Goal: Task Accomplishment & Management: Use online tool/utility

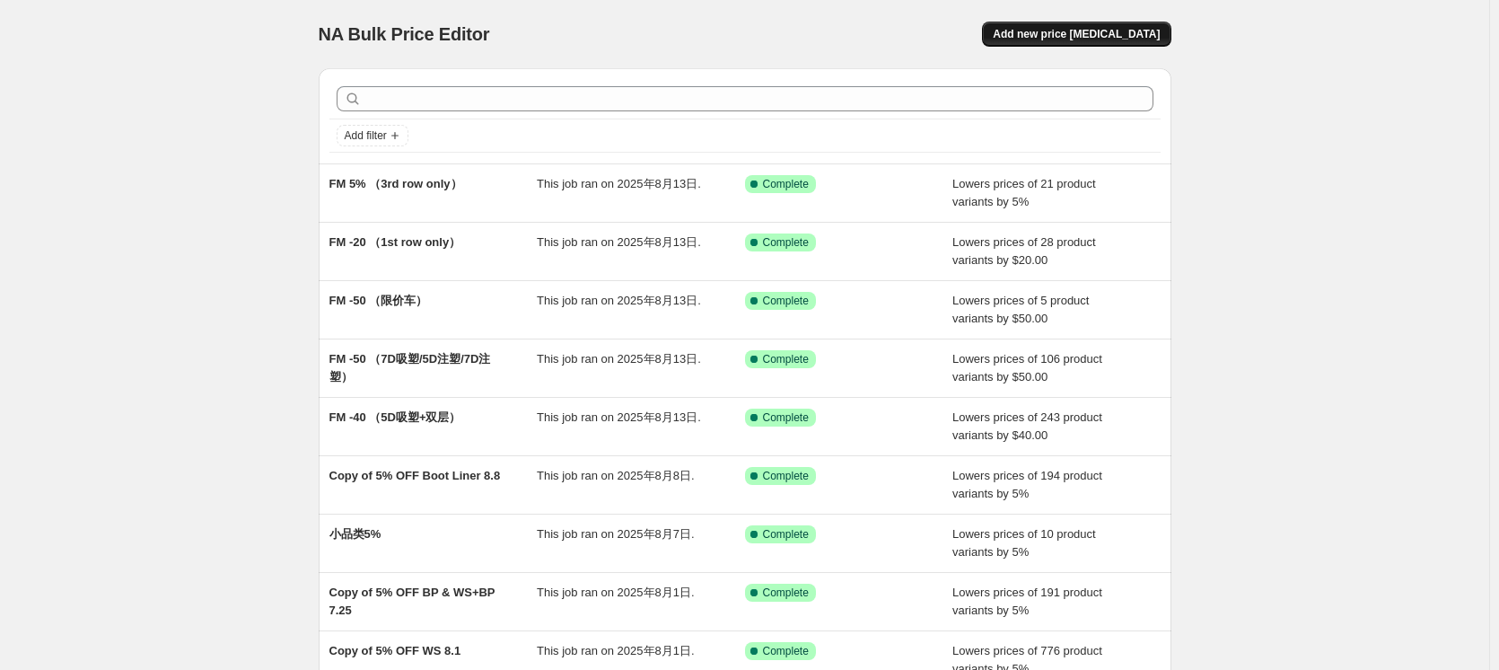
click at [1134, 39] on span "Add new price [MEDICAL_DATA]" at bounding box center [1076, 34] width 167 height 14
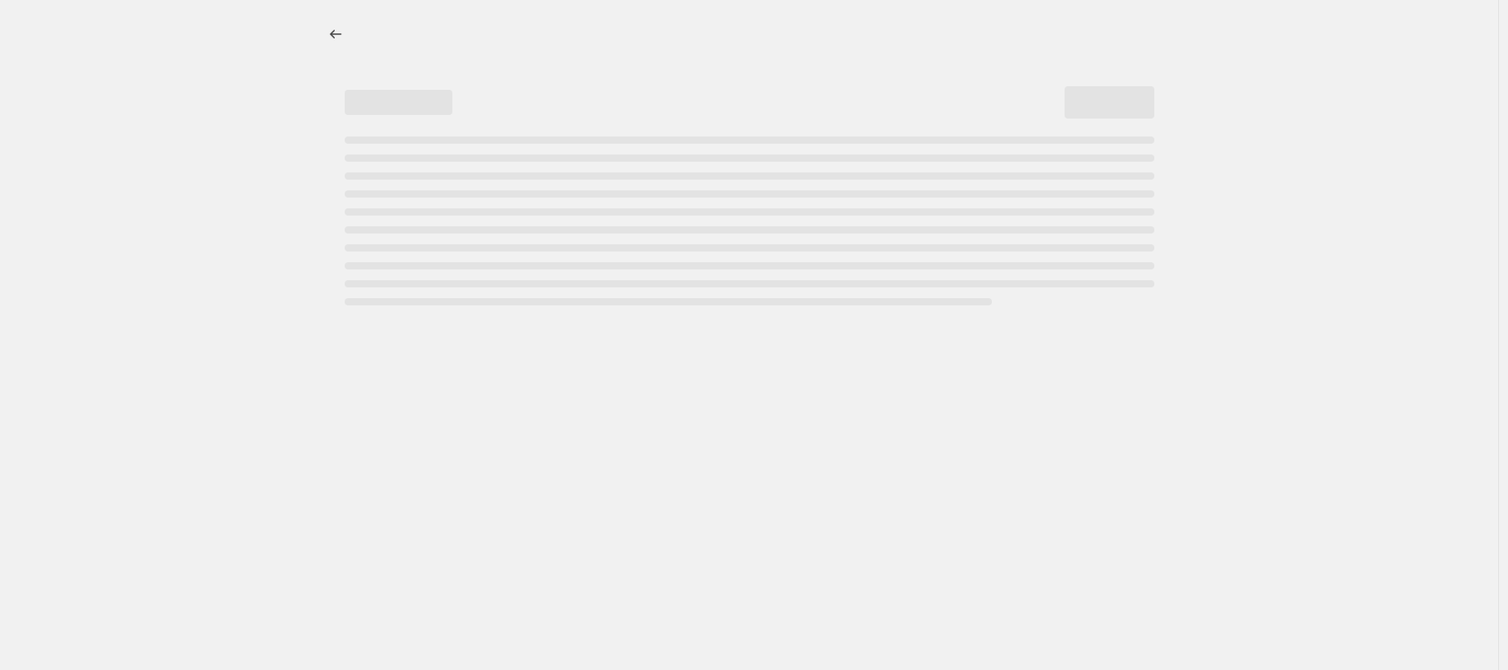
select select "percentage"
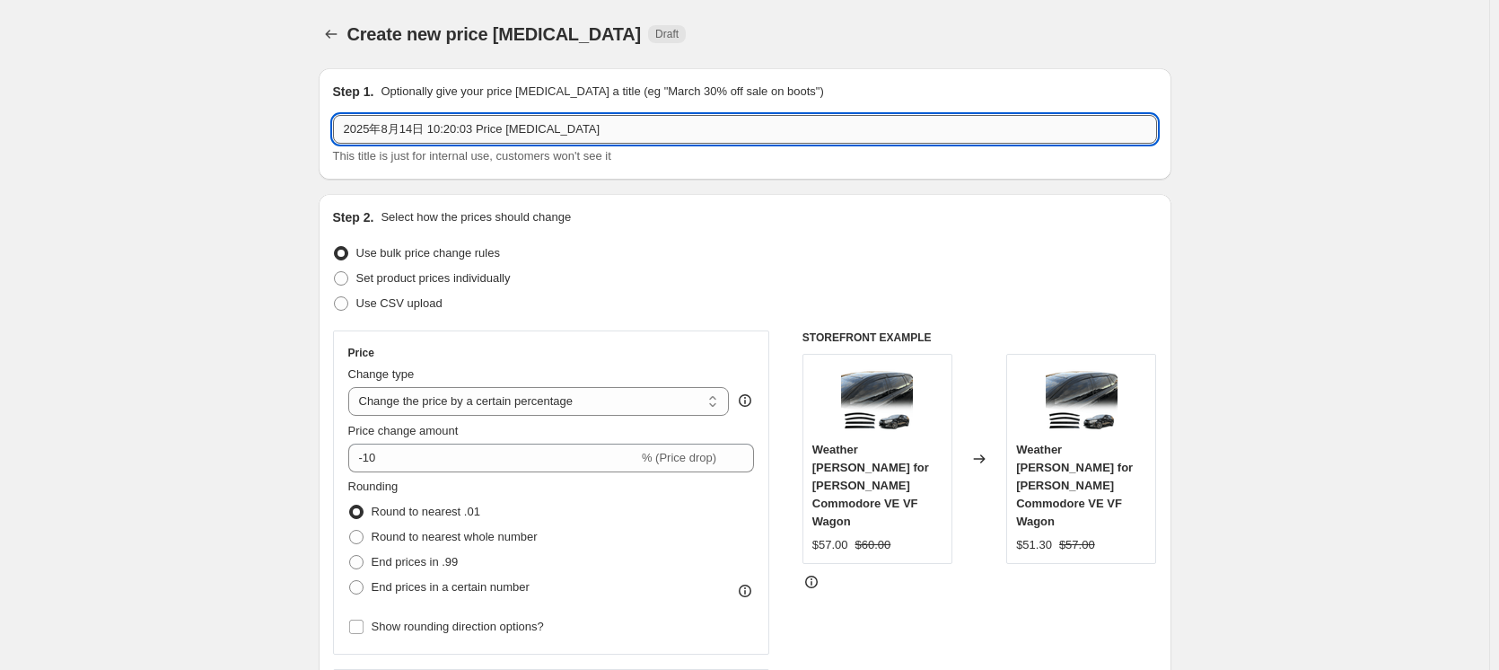
click at [592, 130] on input "2025年8月14日 10:20:03 Price [MEDICAL_DATA]" at bounding box center [745, 129] width 824 height 29
drag, startPoint x: 606, startPoint y: 128, endPoint x: 158, endPoint y: 194, distance: 452.6
click at [531, 133] on input "CM" at bounding box center [745, 129] width 824 height 29
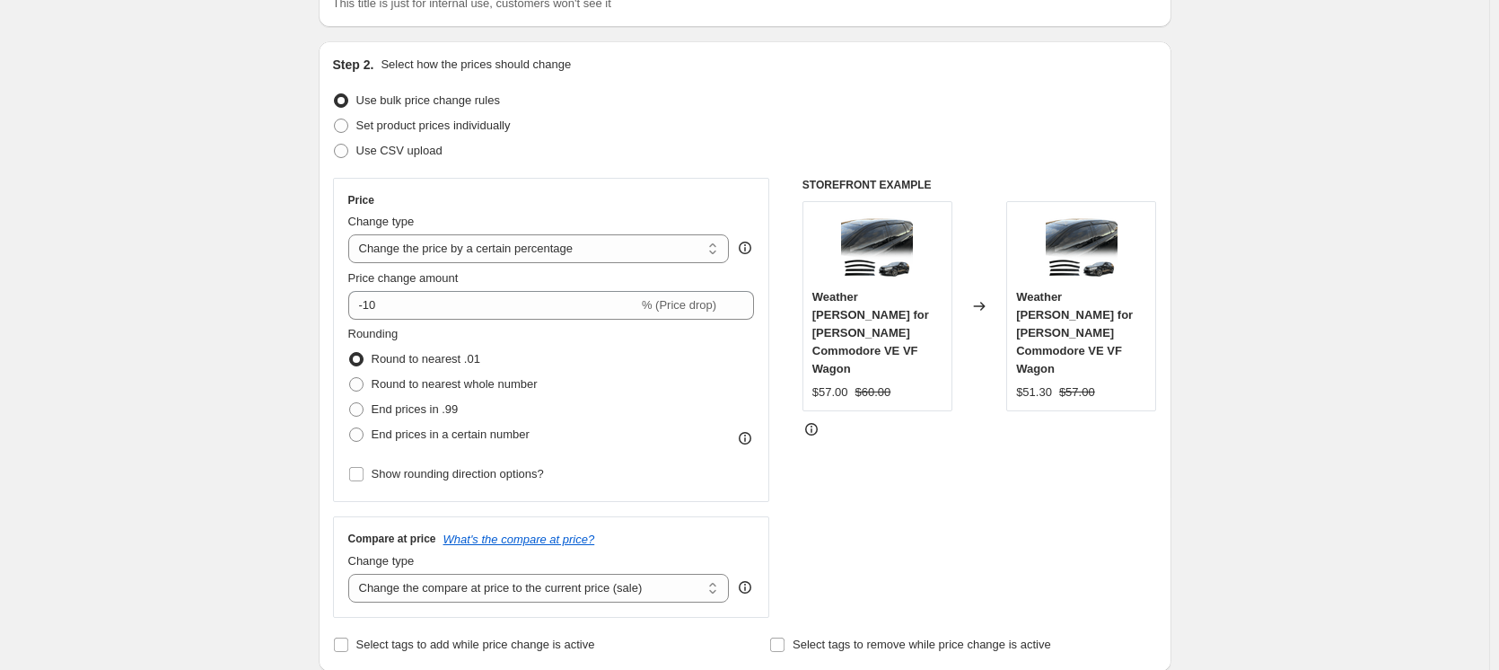
scroll to position [180, 0]
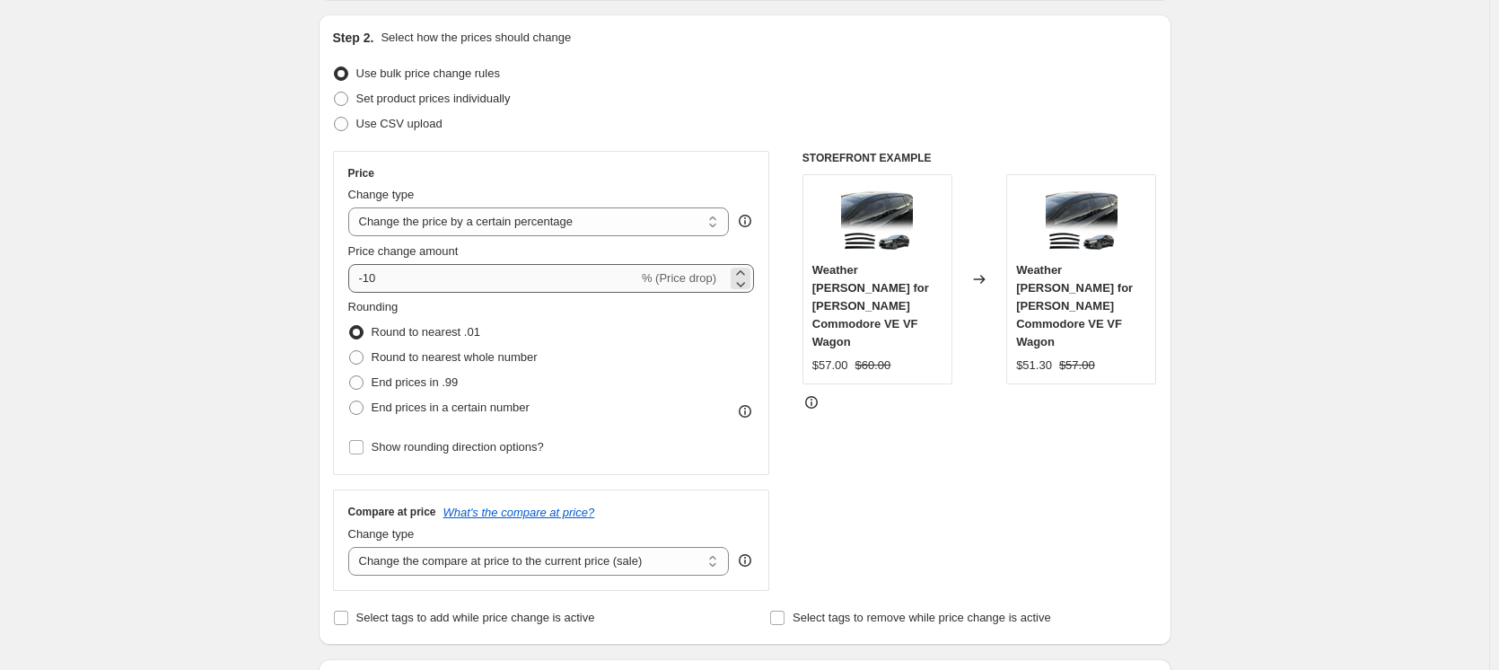
type input "CM 8.13上新广告"
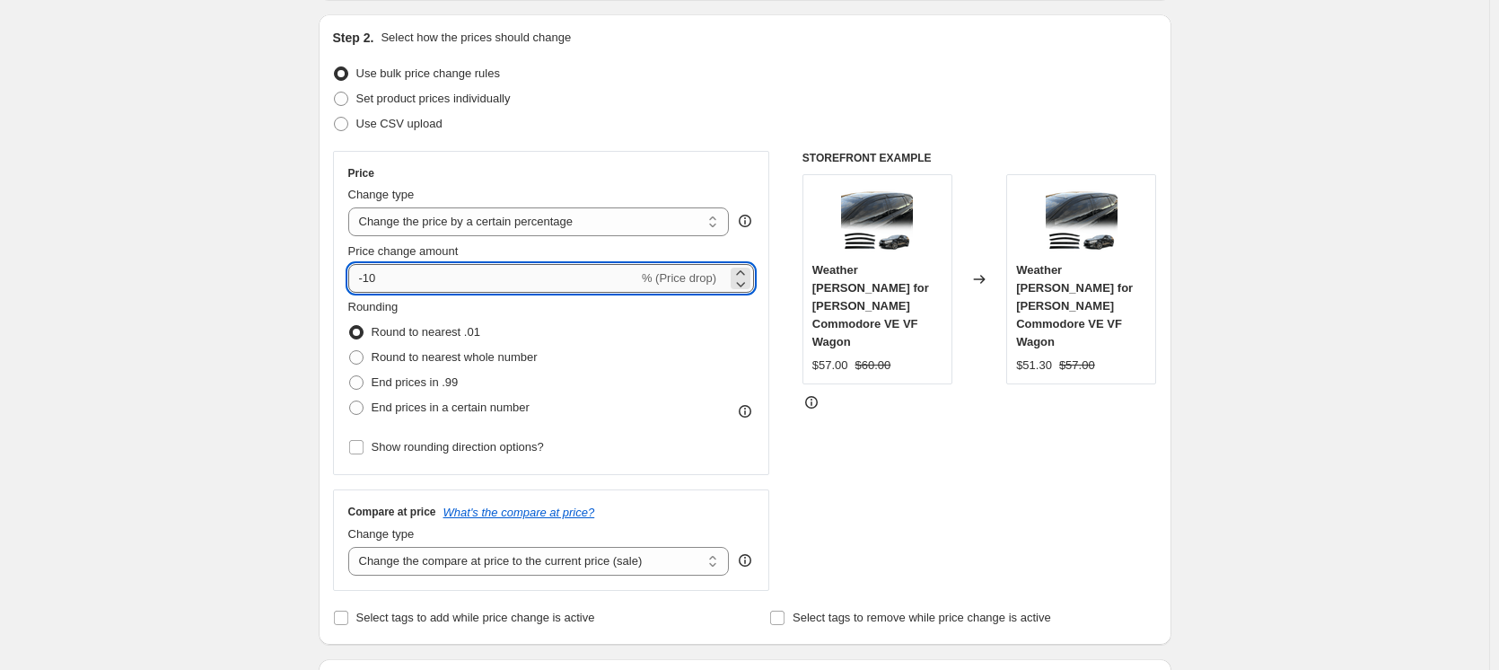
drag, startPoint x: 368, startPoint y: 281, endPoint x: 401, endPoint y: 277, distance: 33.4
click at [401, 277] on input "-10" at bounding box center [493, 278] width 290 height 29
type input "-5"
click at [443, 350] on span "Round to nearest whole number" at bounding box center [455, 356] width 166 height 13
click at [350, 350] on input "Round to nearest whole number" at bounding box center [349, 350] width 1 height 1
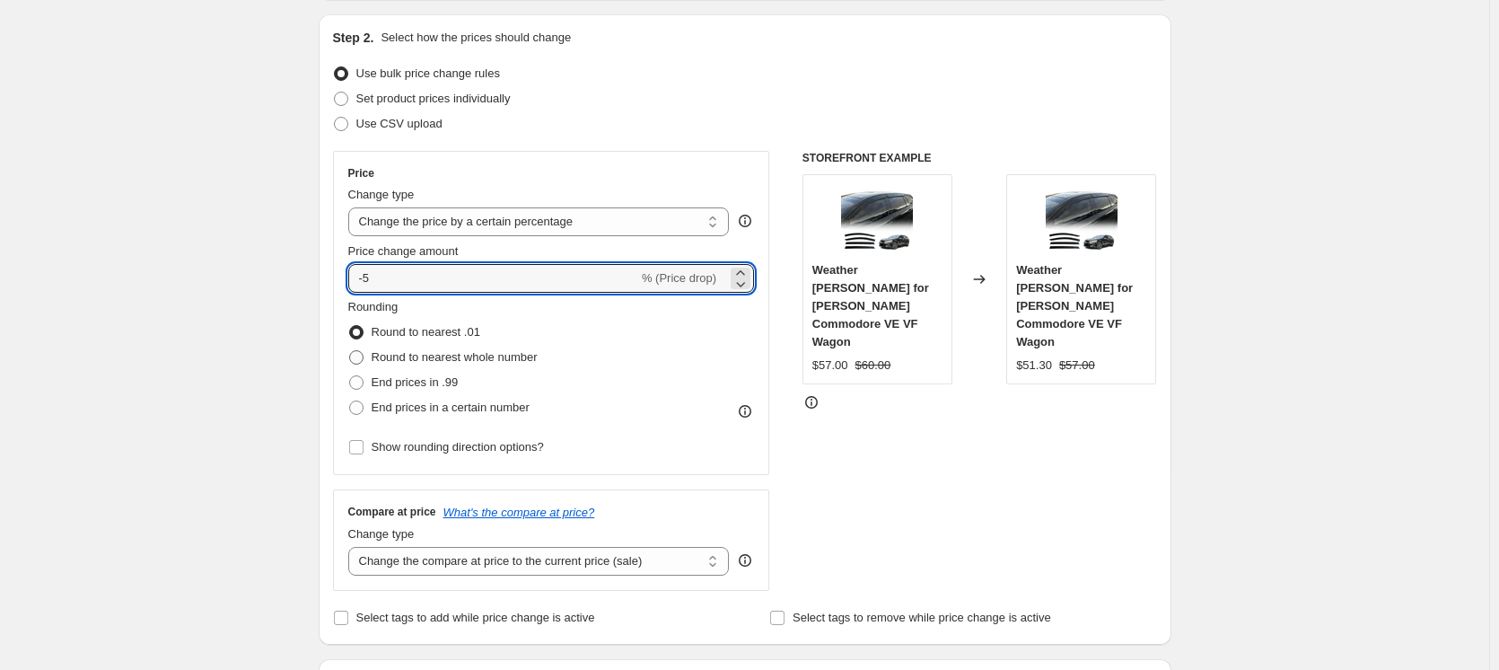
radio input "true"
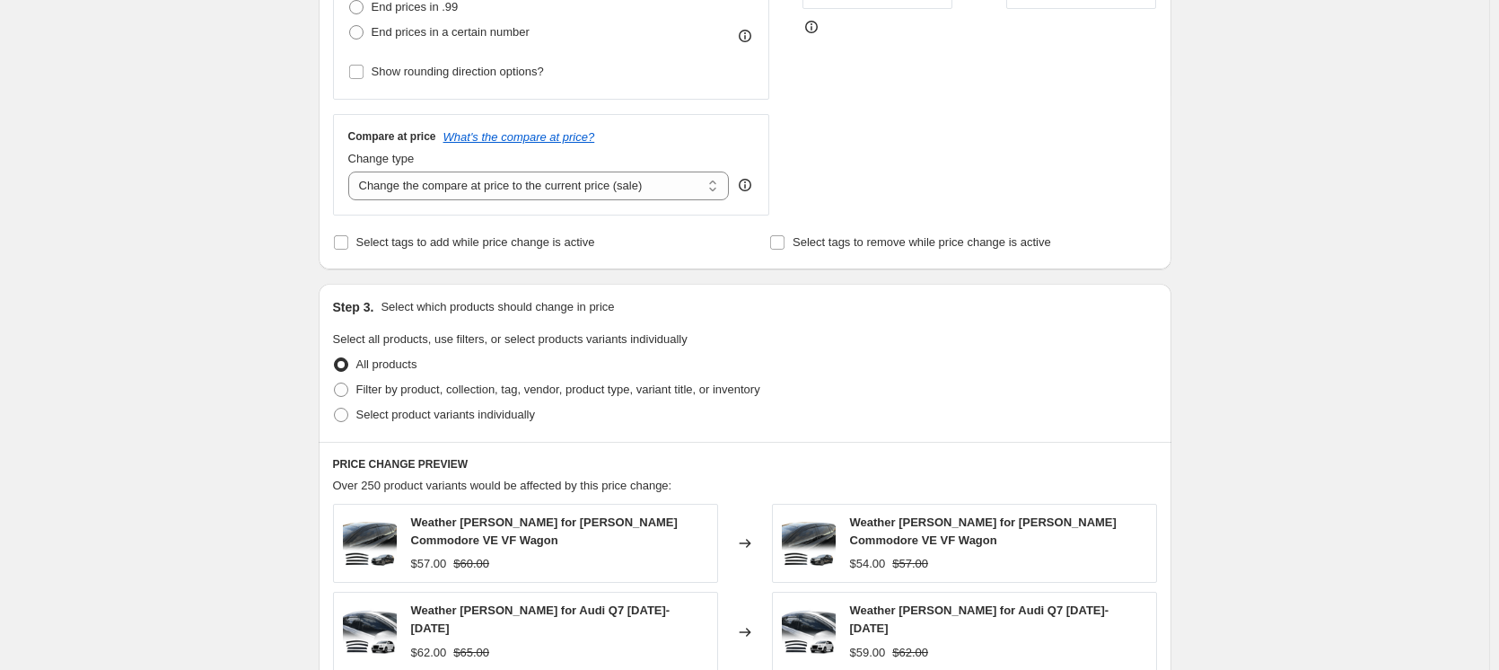
scroll to position [718, 0]
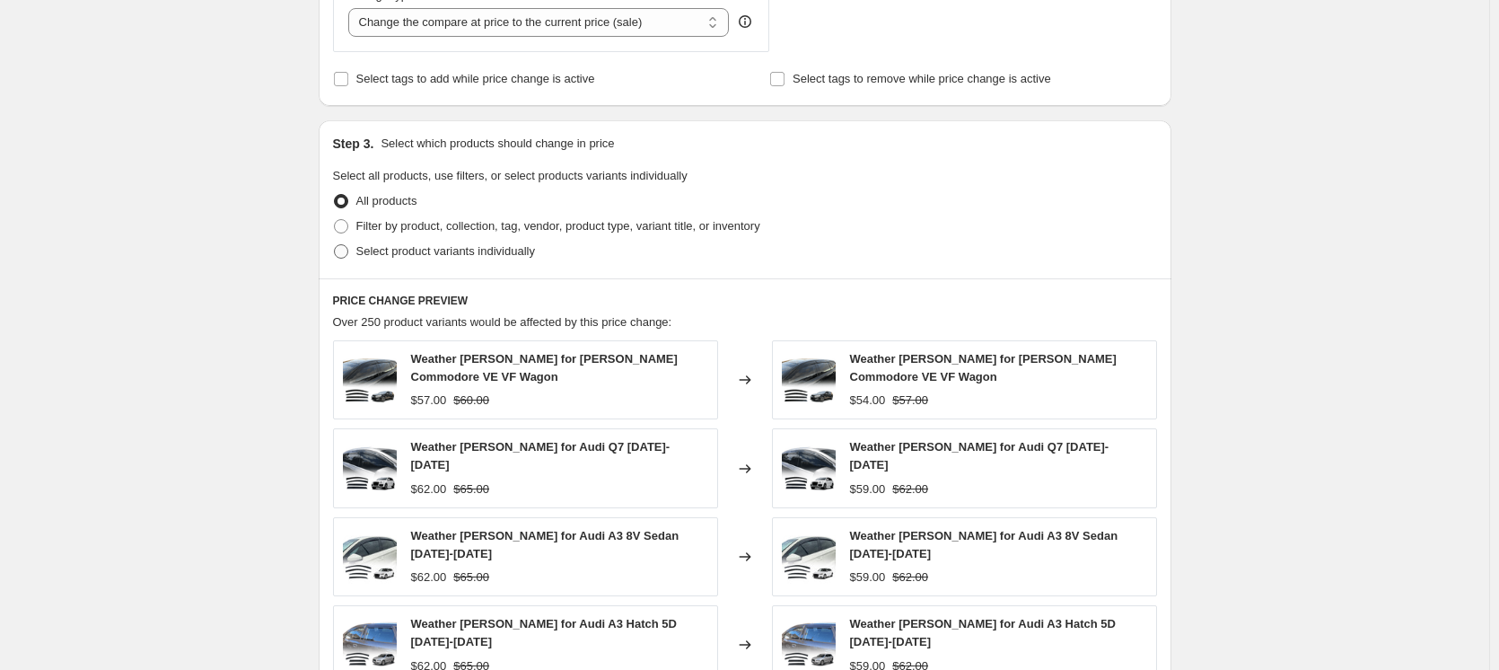
click at [448, 258] on span "Select product variants individually" at bounding box center [445, 250] width 179 height 13
click at [335, 245] on input "Select product variants individually" at bounding box center [334, 244] width 1 height 1
radio input "true"
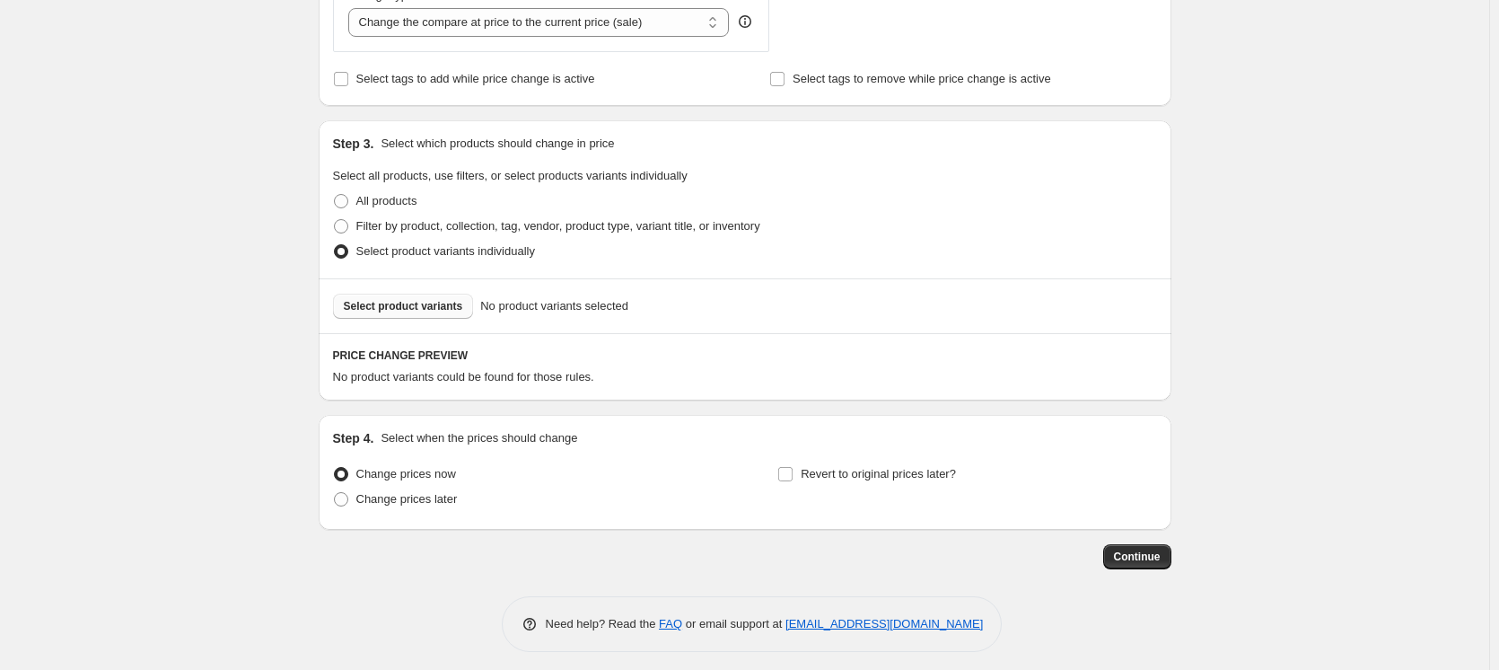
click at [434, 311] on span "Select product variants" at bounding box center [403, 306] width 119 height 14
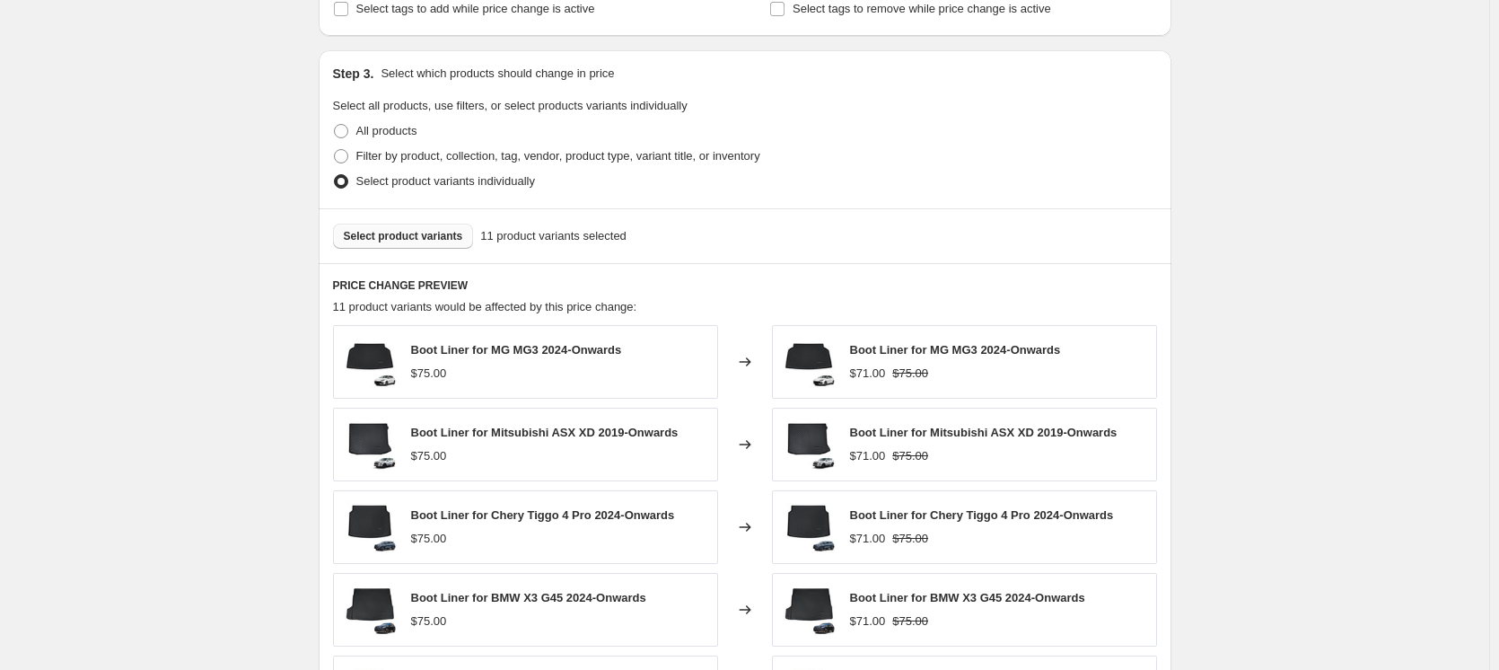
scroll to position [898, 0]
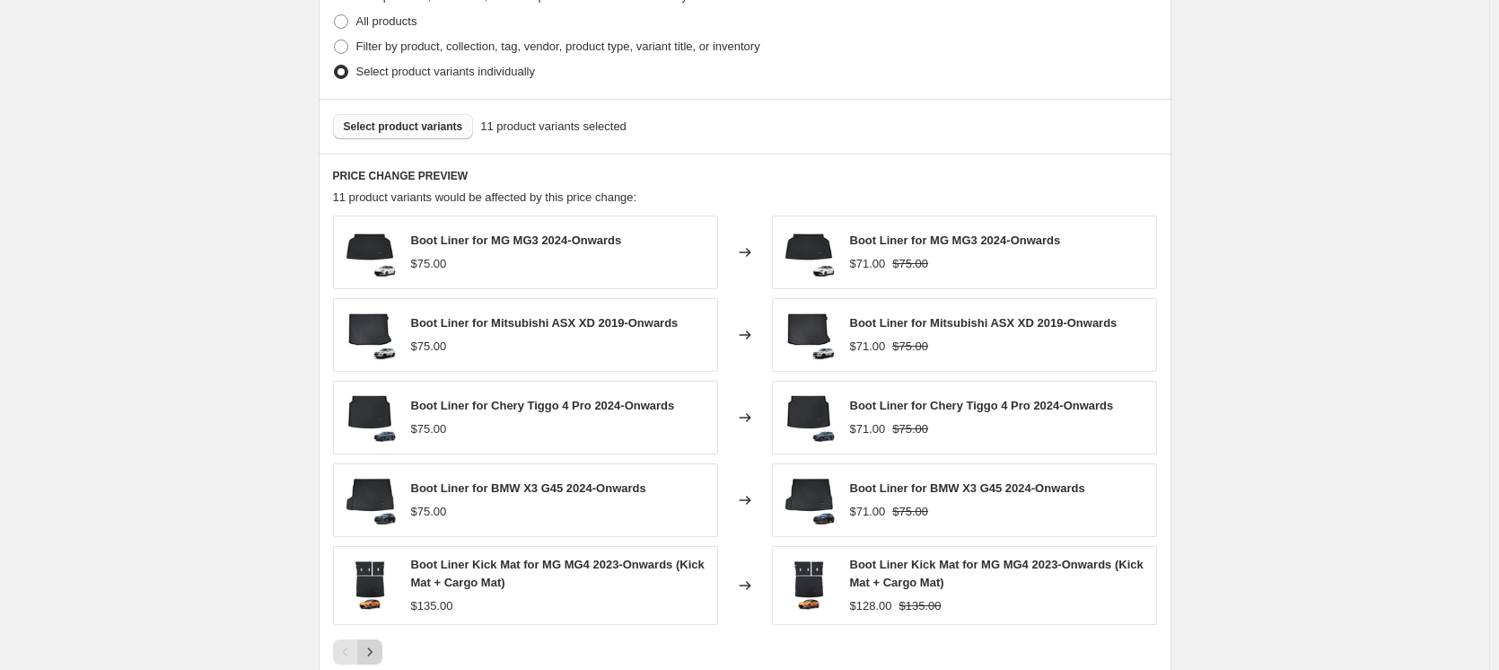
click at [369, 647] on icon "Next" at bounding box center [370, 652] width 18 height 18
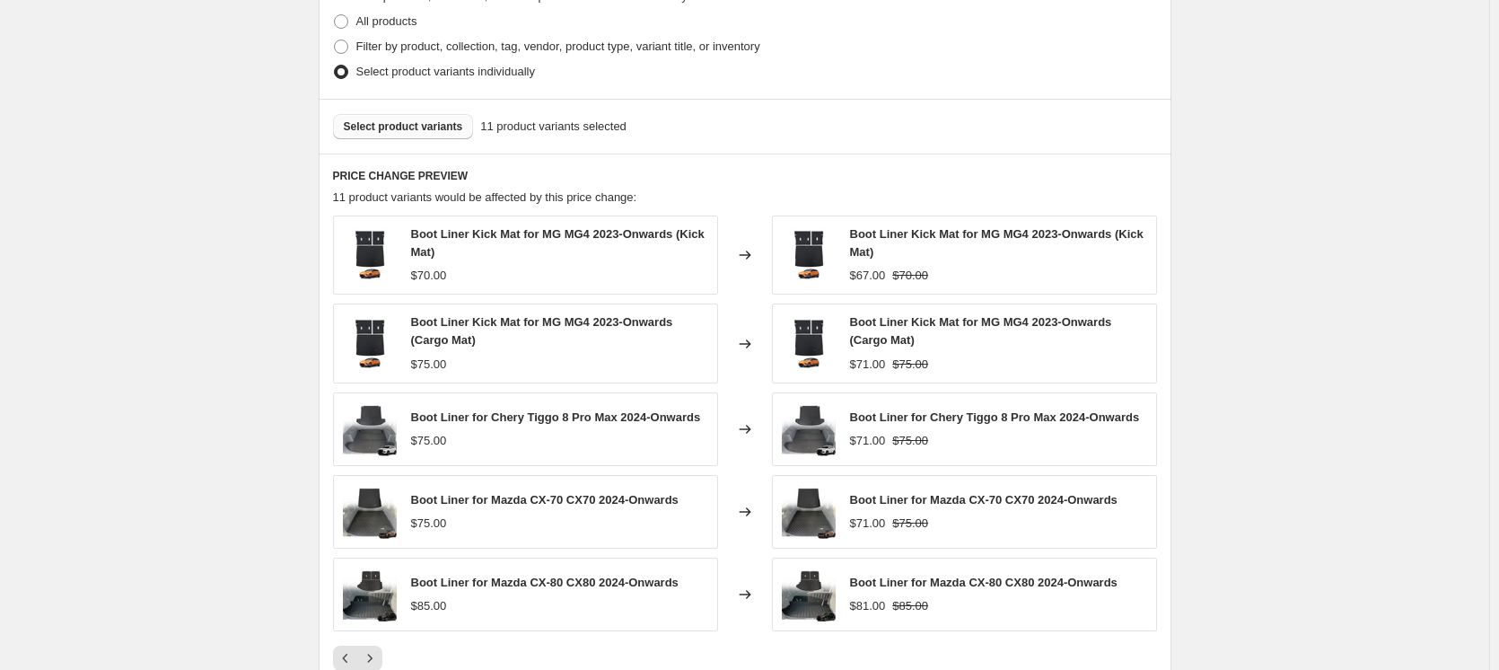
click at [1368, 113] on div "Create new price [MEDICAL_DATA]. This page is ready Create new price [MEDICAL_D…" at bounding box center [744, 32] width 1489 height 1861
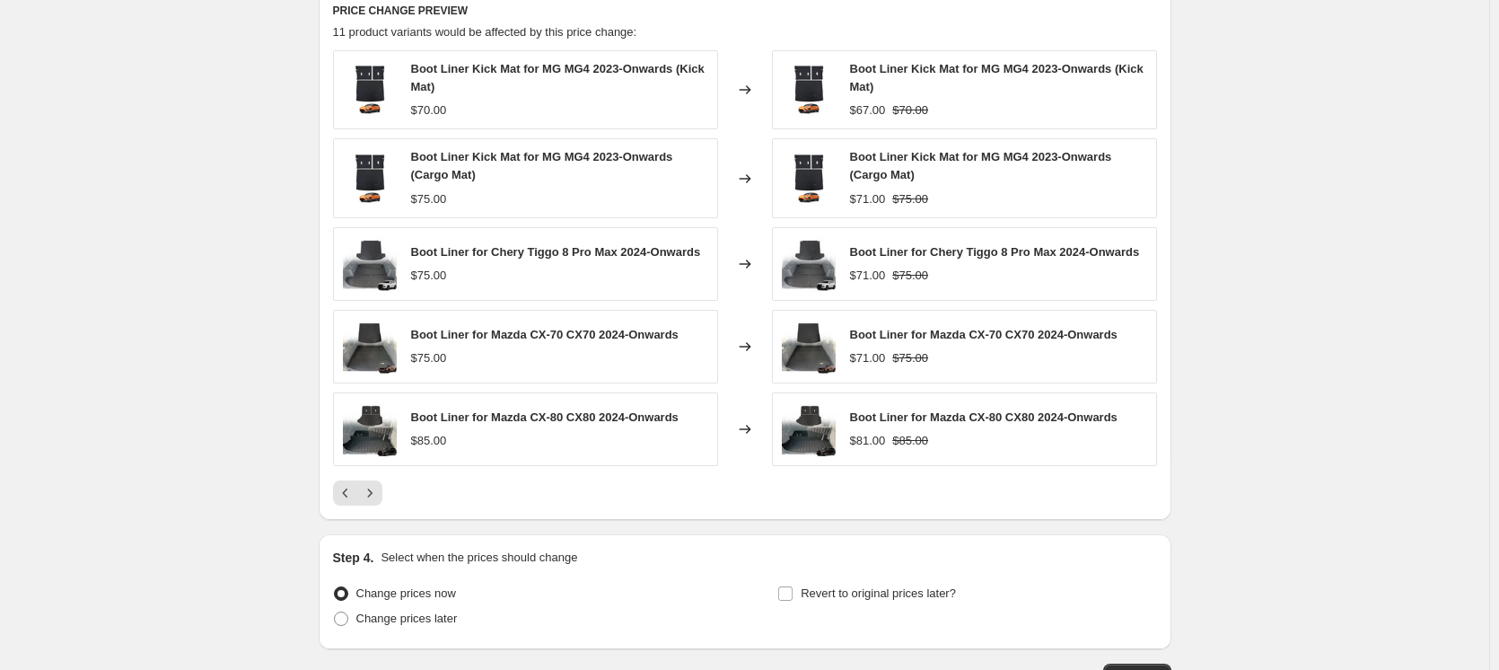
scroll to position [1077, 0]
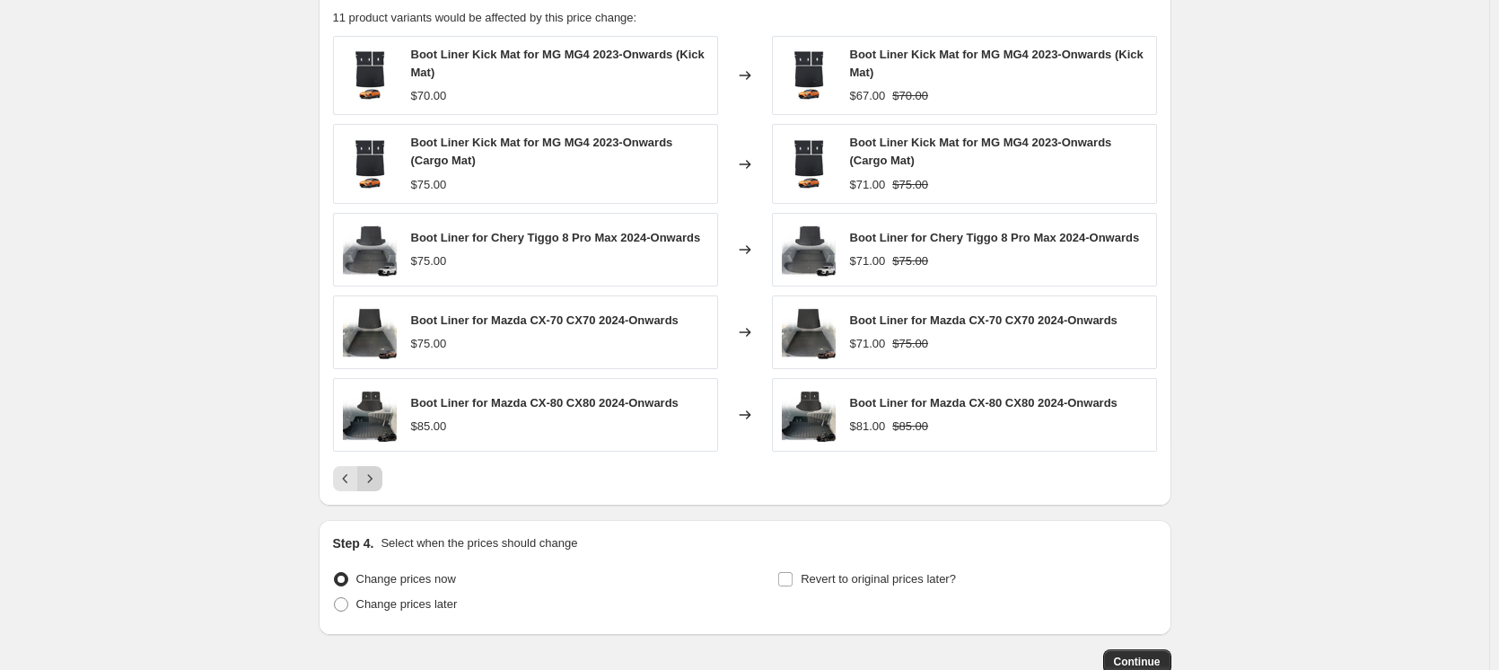
click at [372, 477] on icon "Next" at bounding box center [370, 478] width 18 height 18
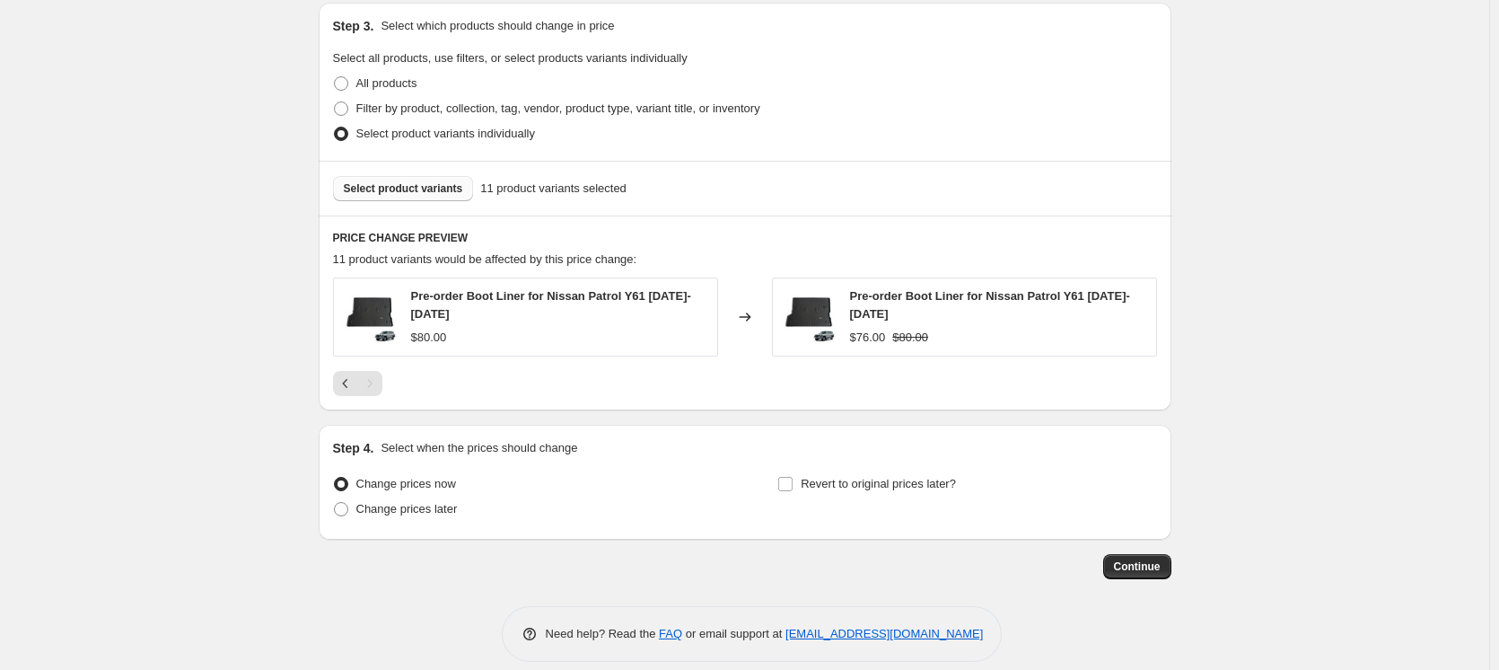
scroll to position [850, 0]
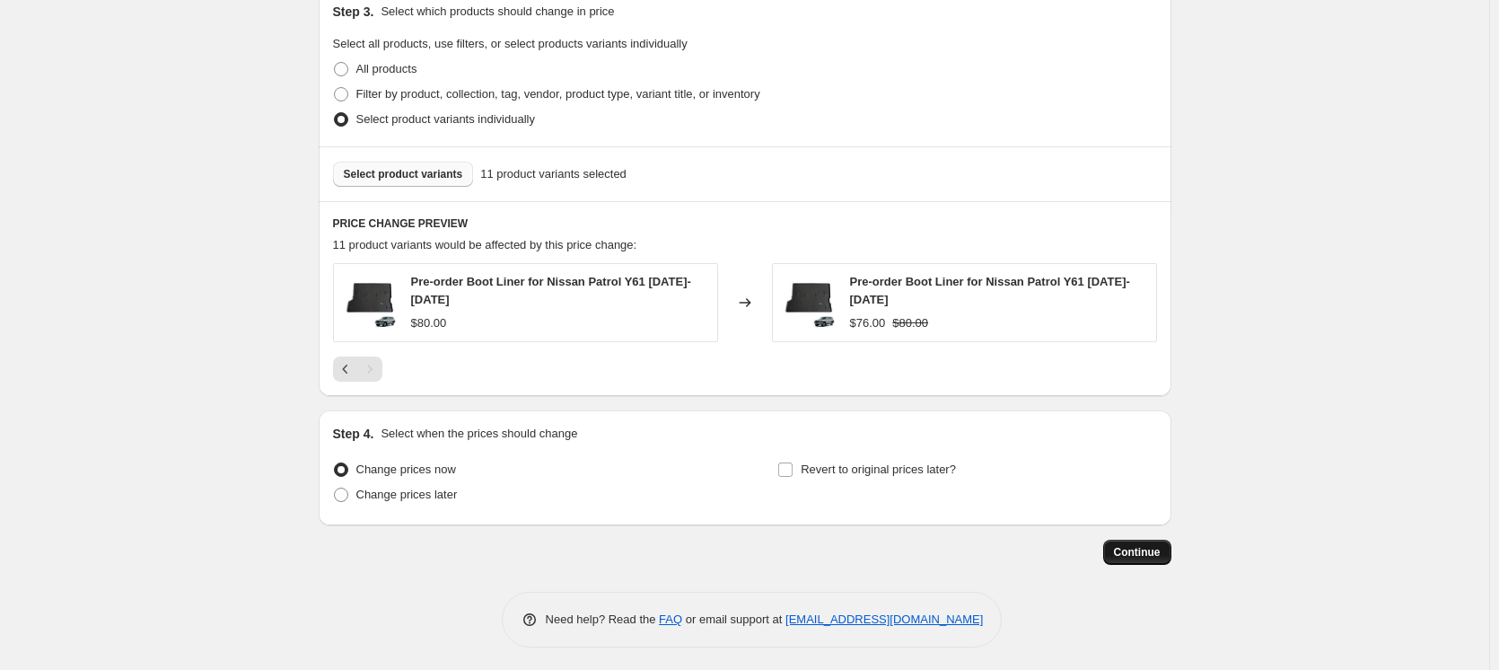
click at [1152, 549] on span "Continue" at bounding box center [1137, 552] width 47 height 14
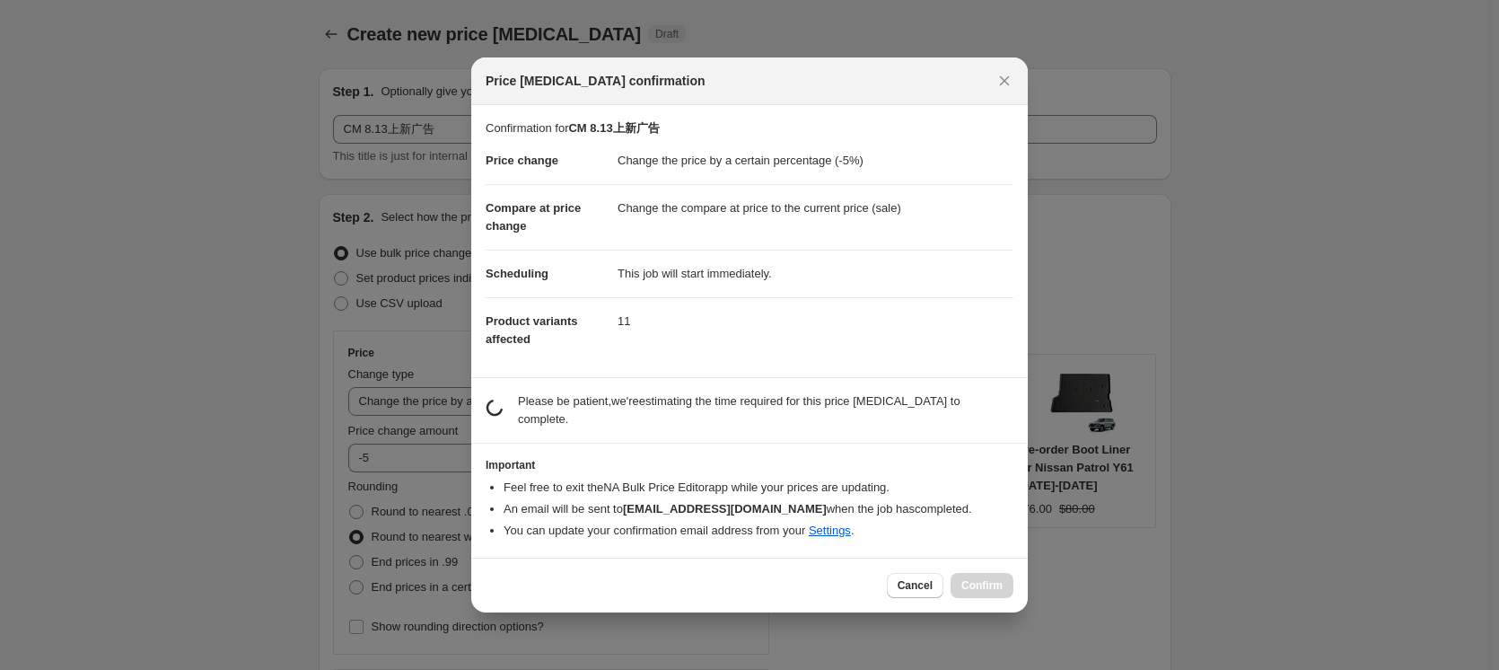
scroll to position [0, 0]
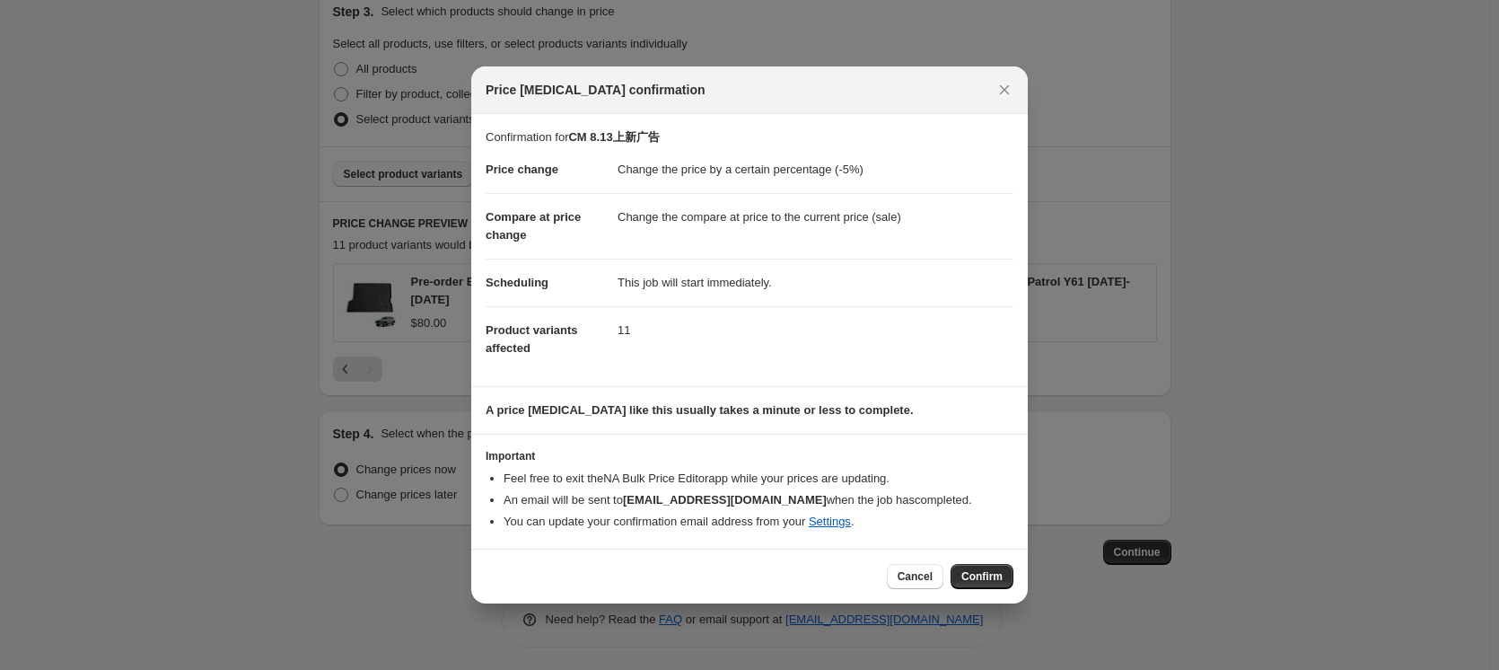
click at [982, 578] on span "Confirm" at bounding box center [981, 576] width 41 height 14
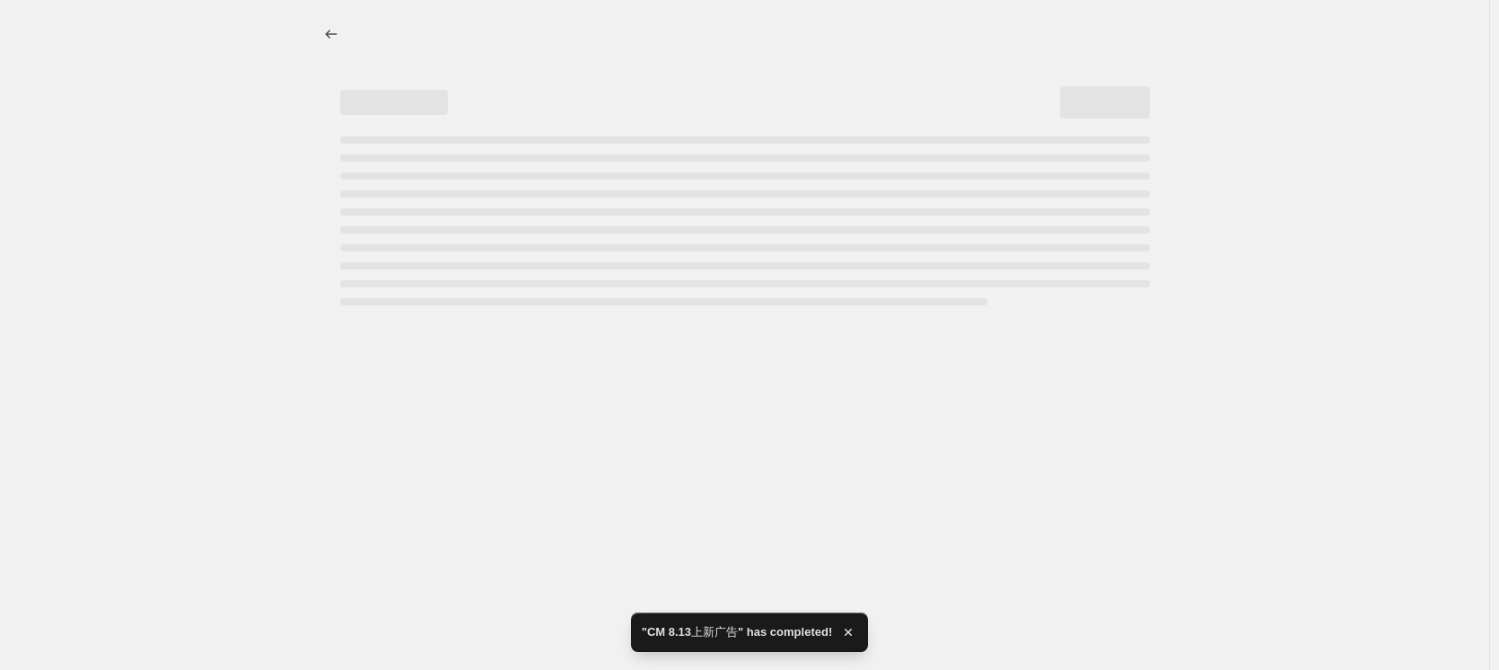
select select "percentage"
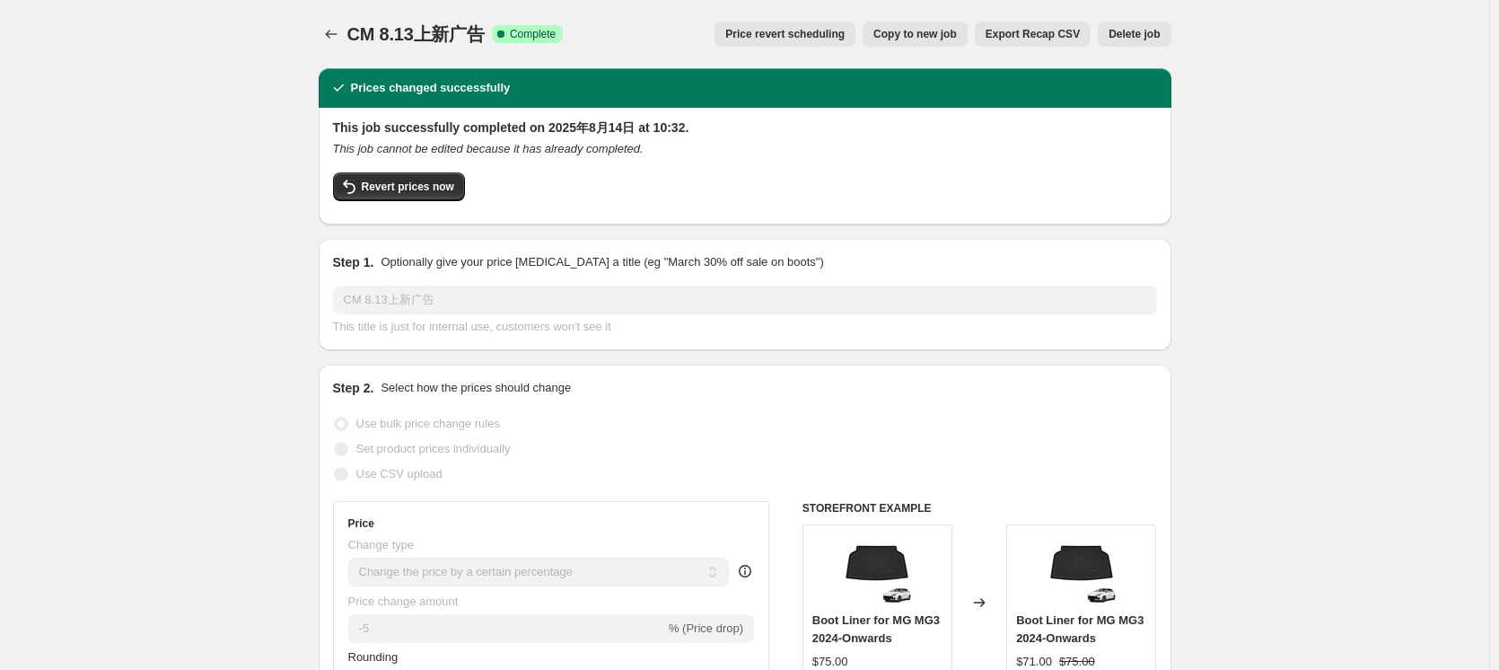
click at [342, 45] on button "Price change jobs" at bounding box center [331, 34] width 25 height 25
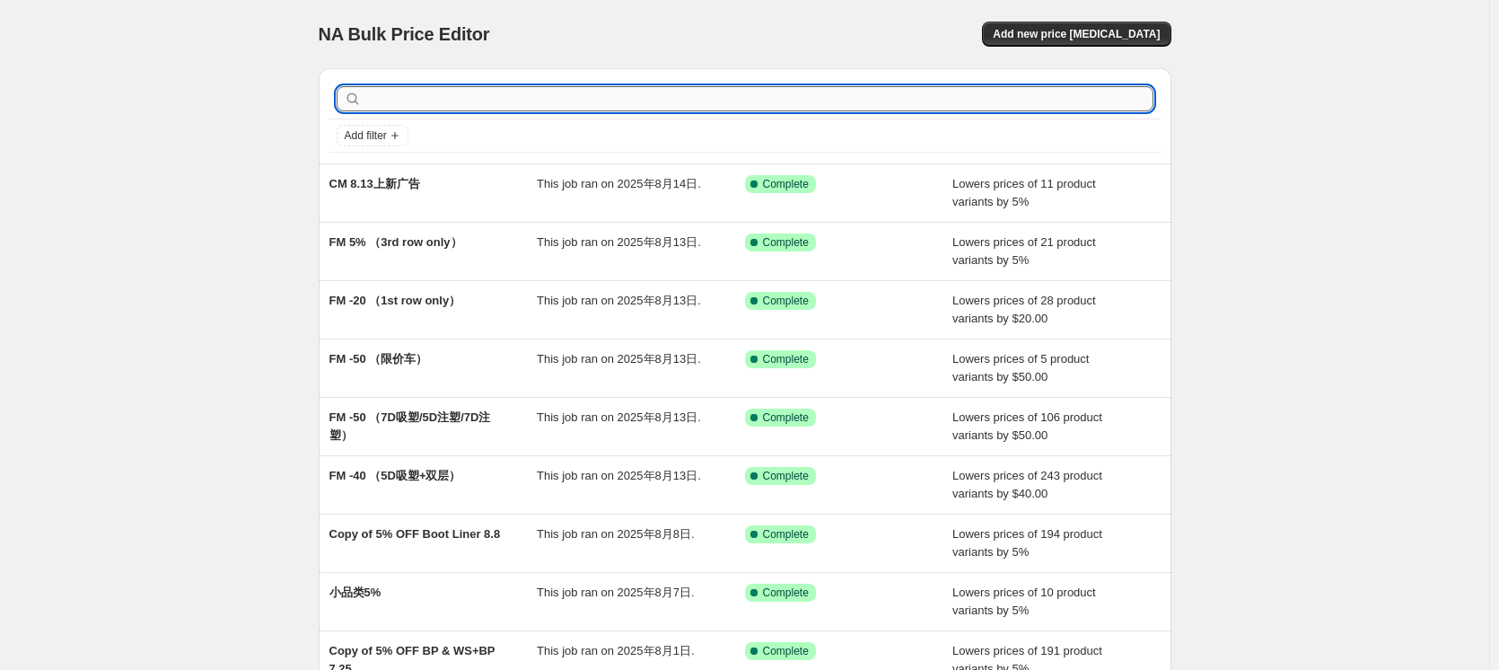
click at [601, 97] on input "text" at bounding box center [759, 98] width 788 height 25
type input "WS"
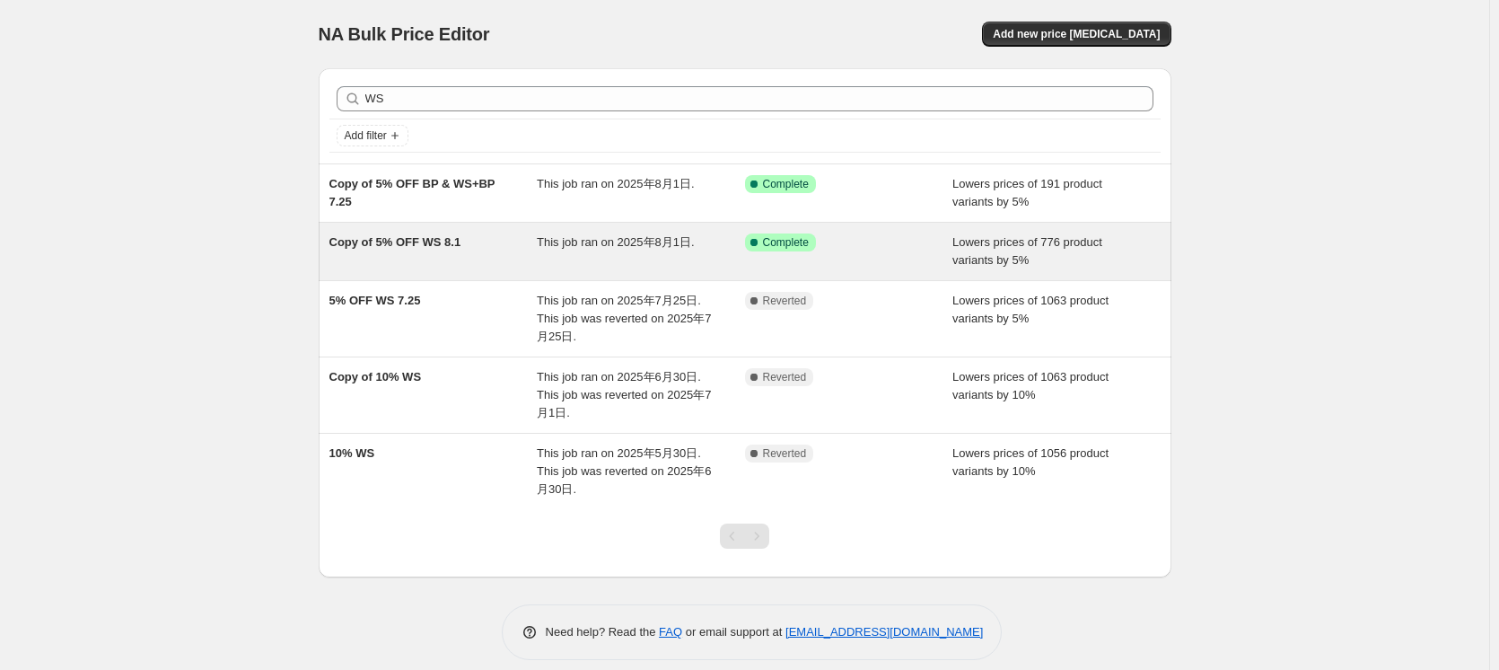
click at [499, 252] on div "Copy of 5% OFF WS 8.1" at bounding box center [433, 251] width 208 height 36
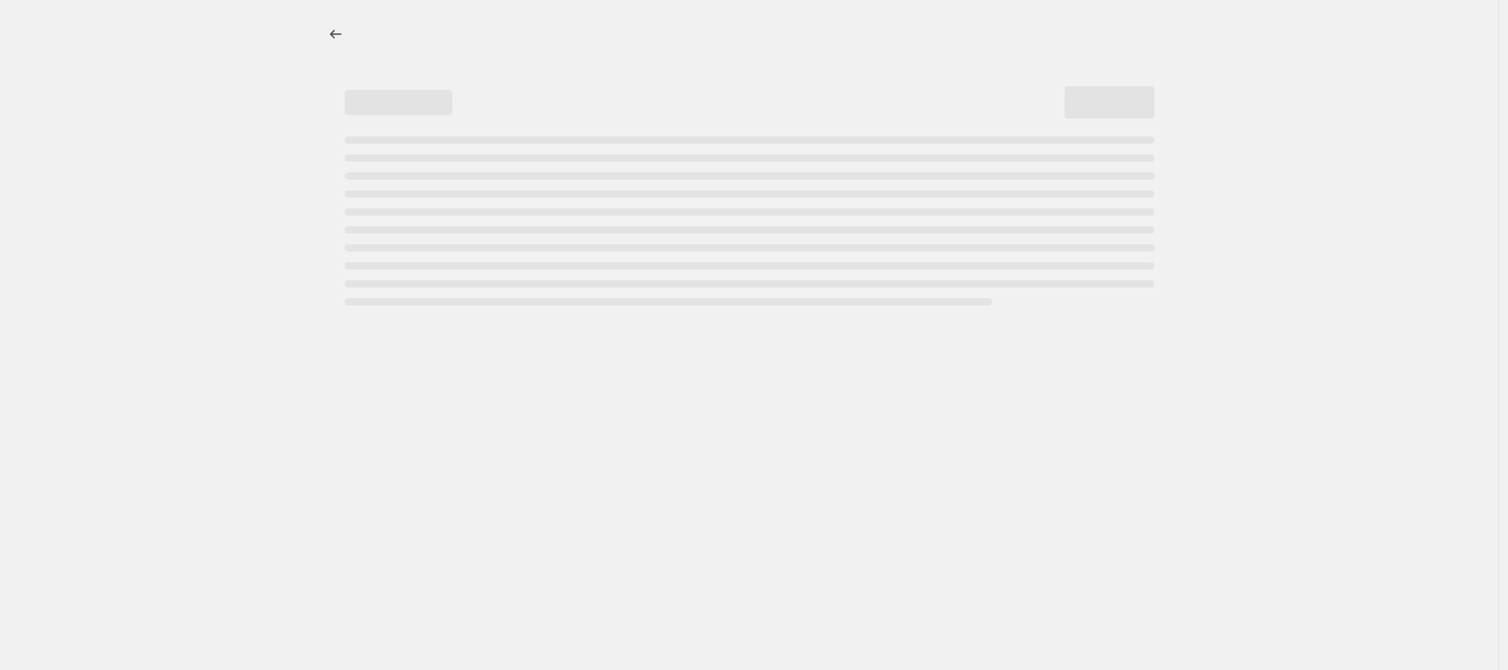
select select "percentage"
select select "collection"
select select "not_equal"
select select "collection"
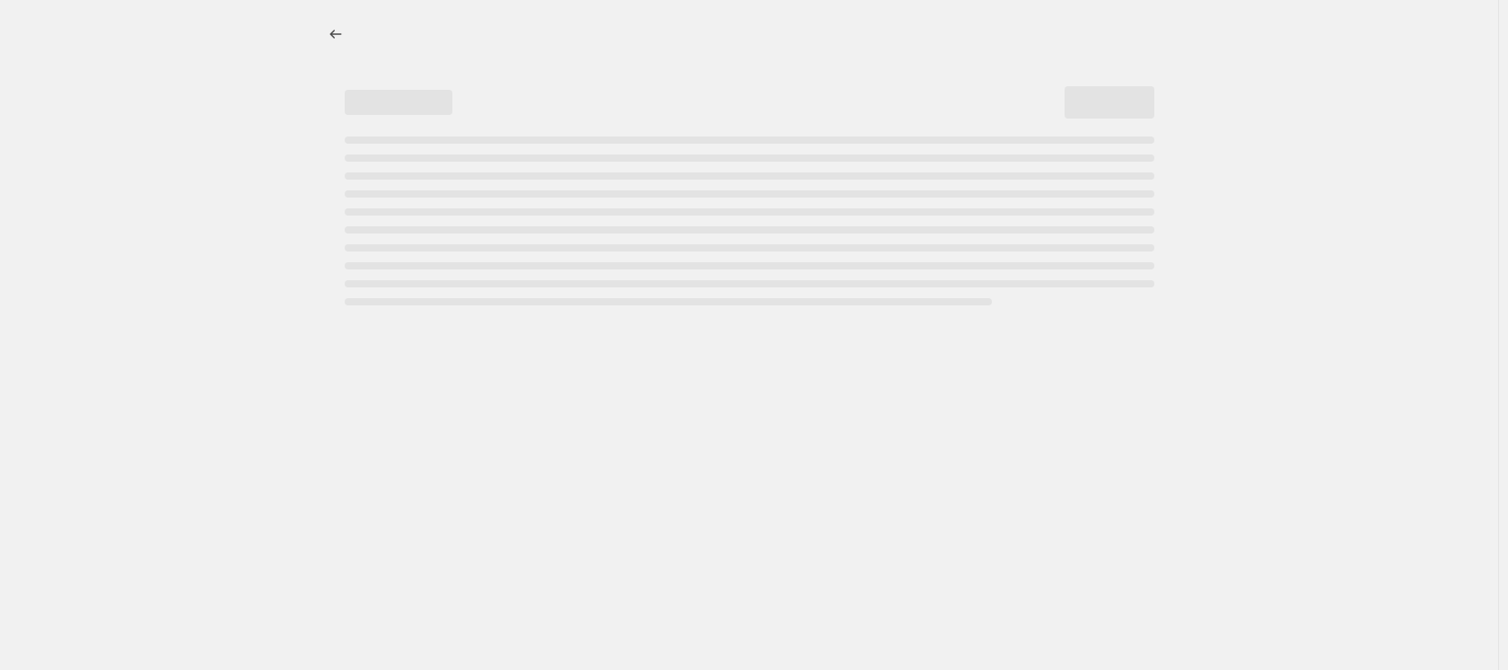
select select "not_equal"
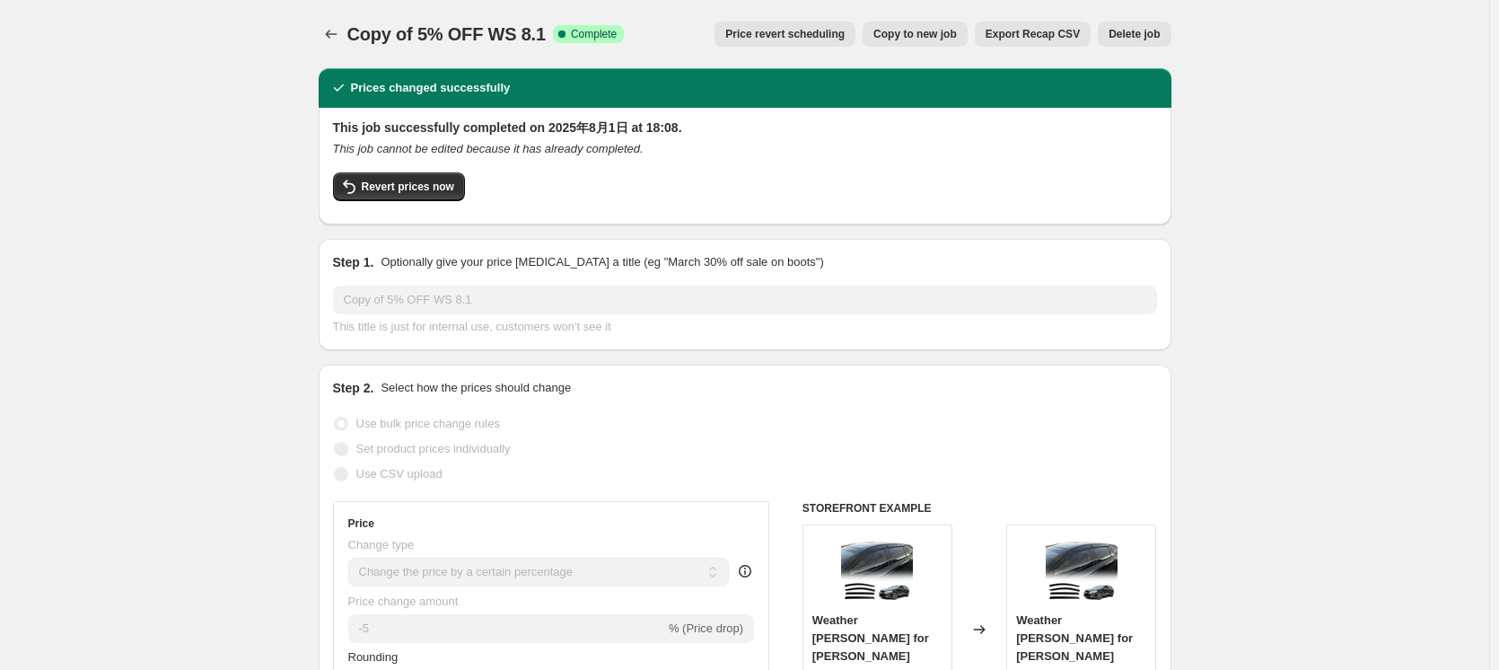
click at [335, 34] on icon "Price change jobs" at bounding box center [331, 34] width 18 height 18
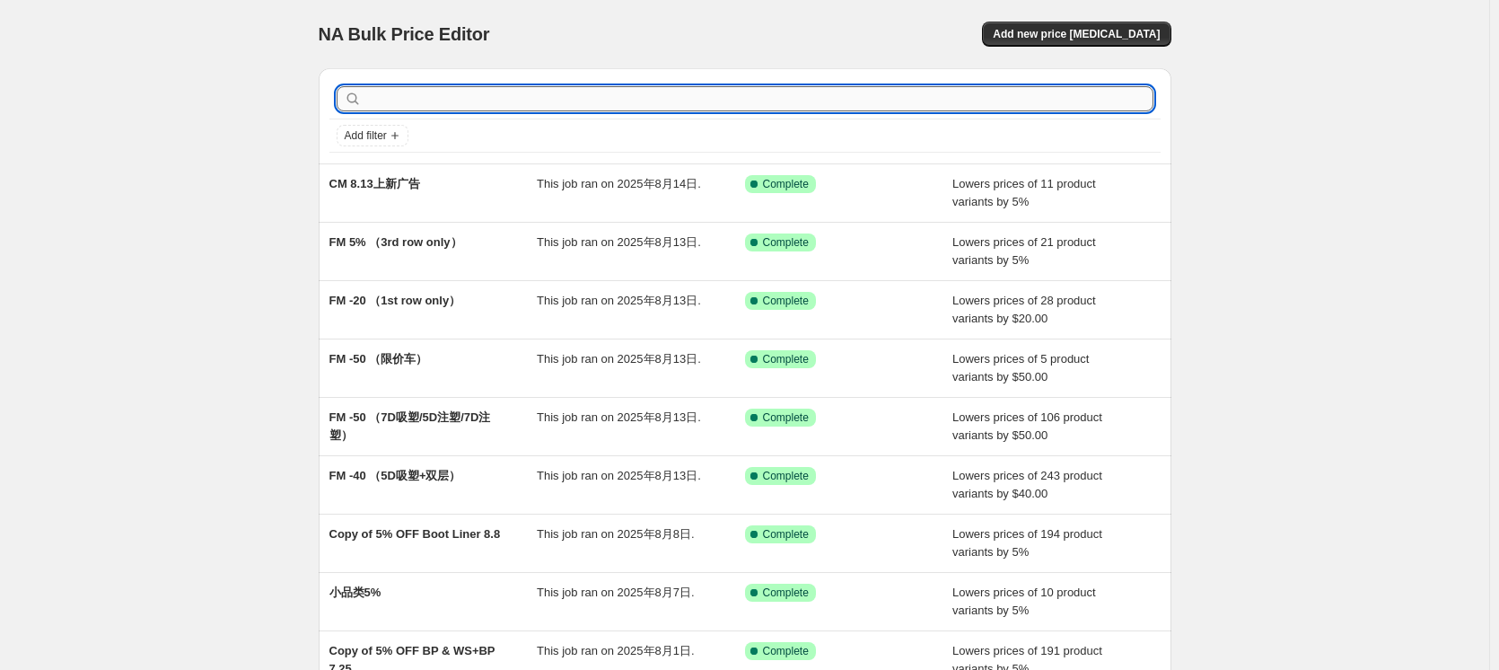
click at [557, 92] on input "text" at bounding box center [759, 98] width 788 height 25
type input "cm"
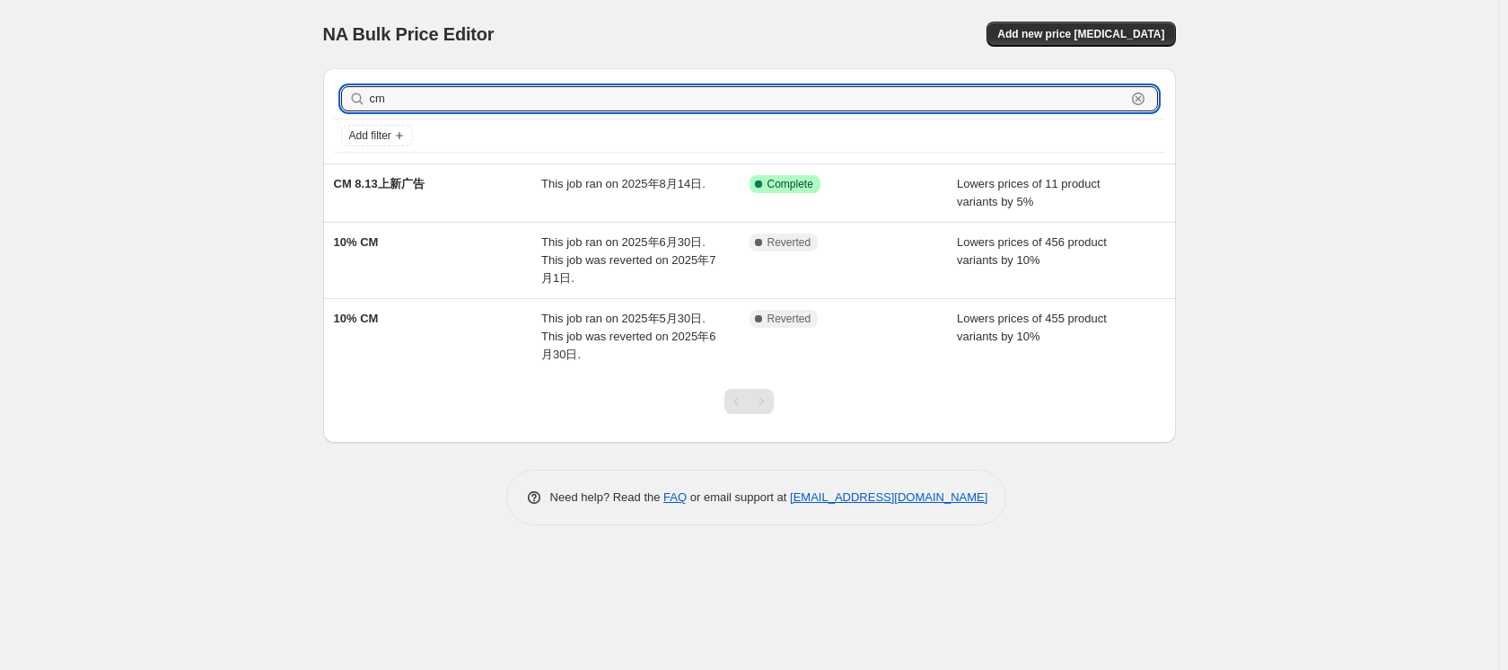
drag, startPoint x: 389, startPoint y: 93, endPoint x: 360, endPoint y: 98, distance: 29.1
click at [360, 98] on div "cm Clear" at bounding box center [749, 98] width 817 height 25
type input "CARGO"
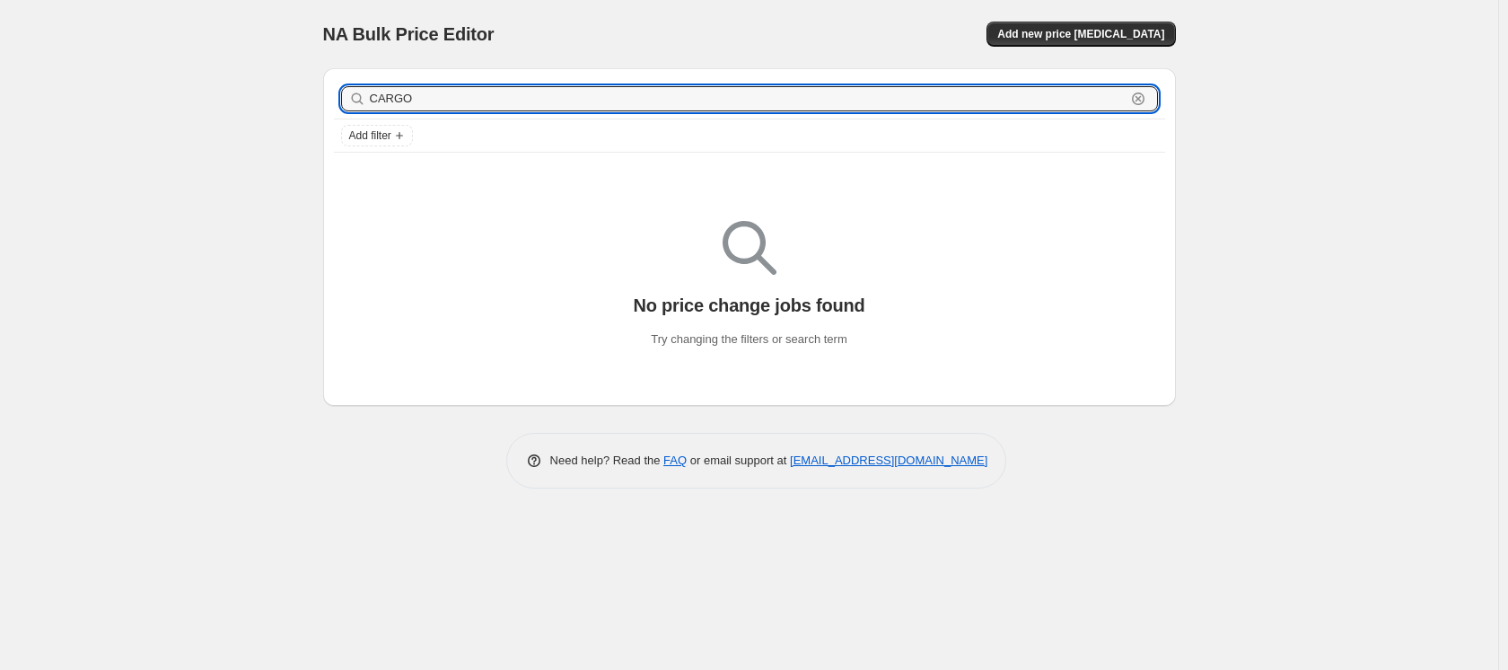
drag, startPoint x: 436, startPoint y: 97, endPoint x: 219, endPoint y: 98, distance: 217.2
click at [219, 98] on div "NA Bulk Price Editor. This page is ready NA Bulk Price Editor Add new price [ME…" at bounding box center [749, 335] width 1498 height 670
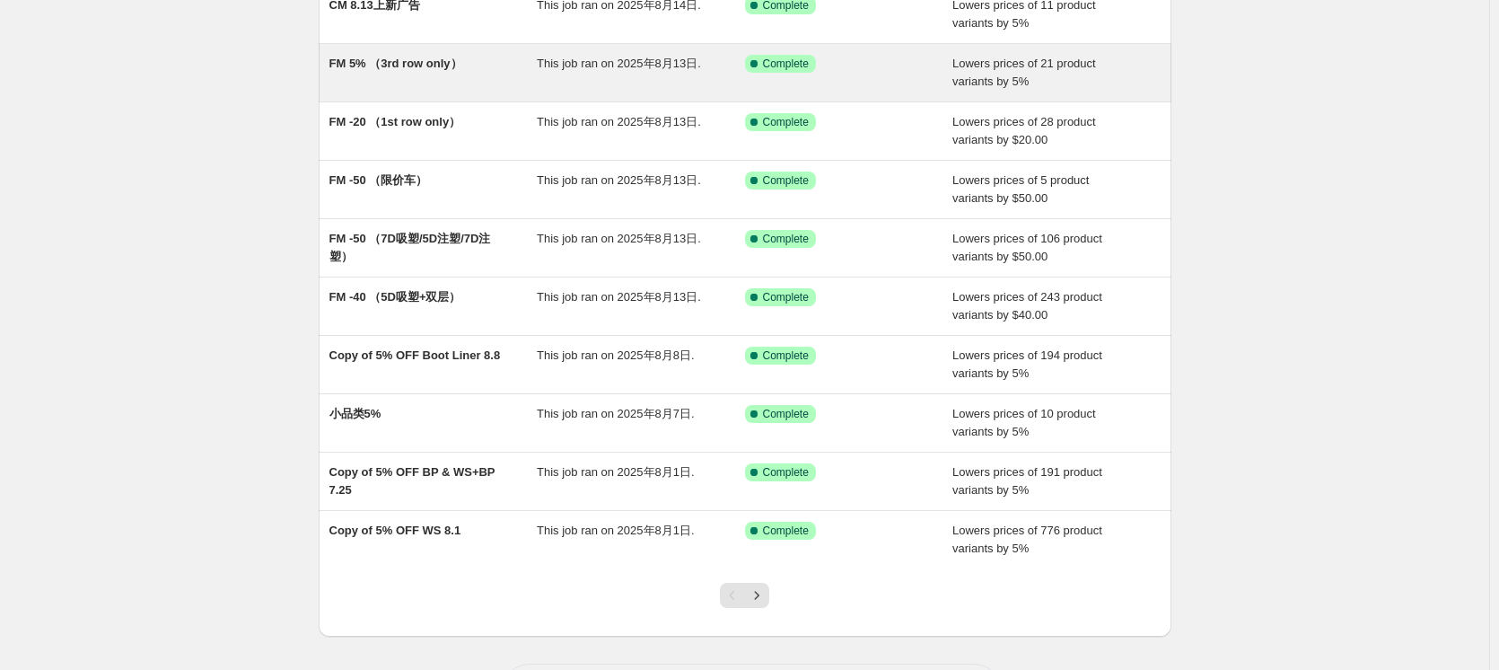
scroll to position [180, 0]
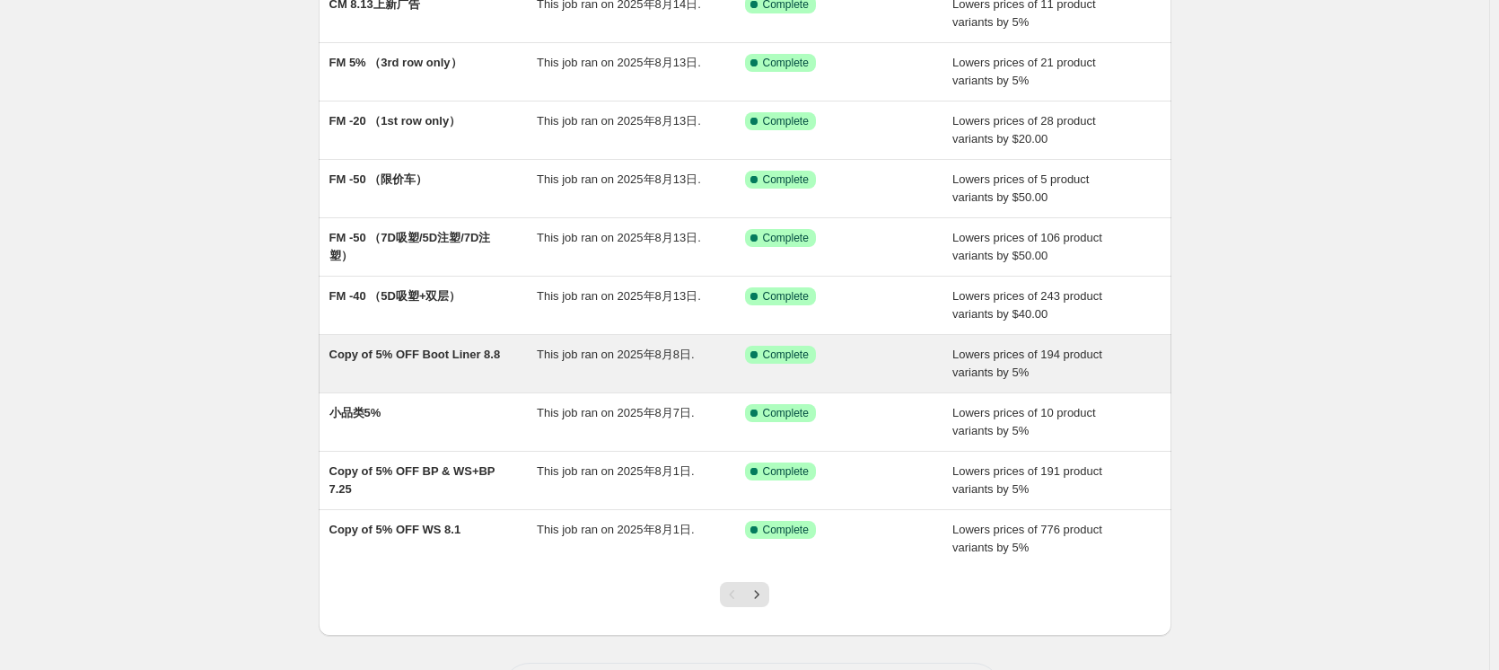
click at [568, 375] on div "This job ran on 2025年8月8日." at bounding box center [641, 364] width 208 height 36
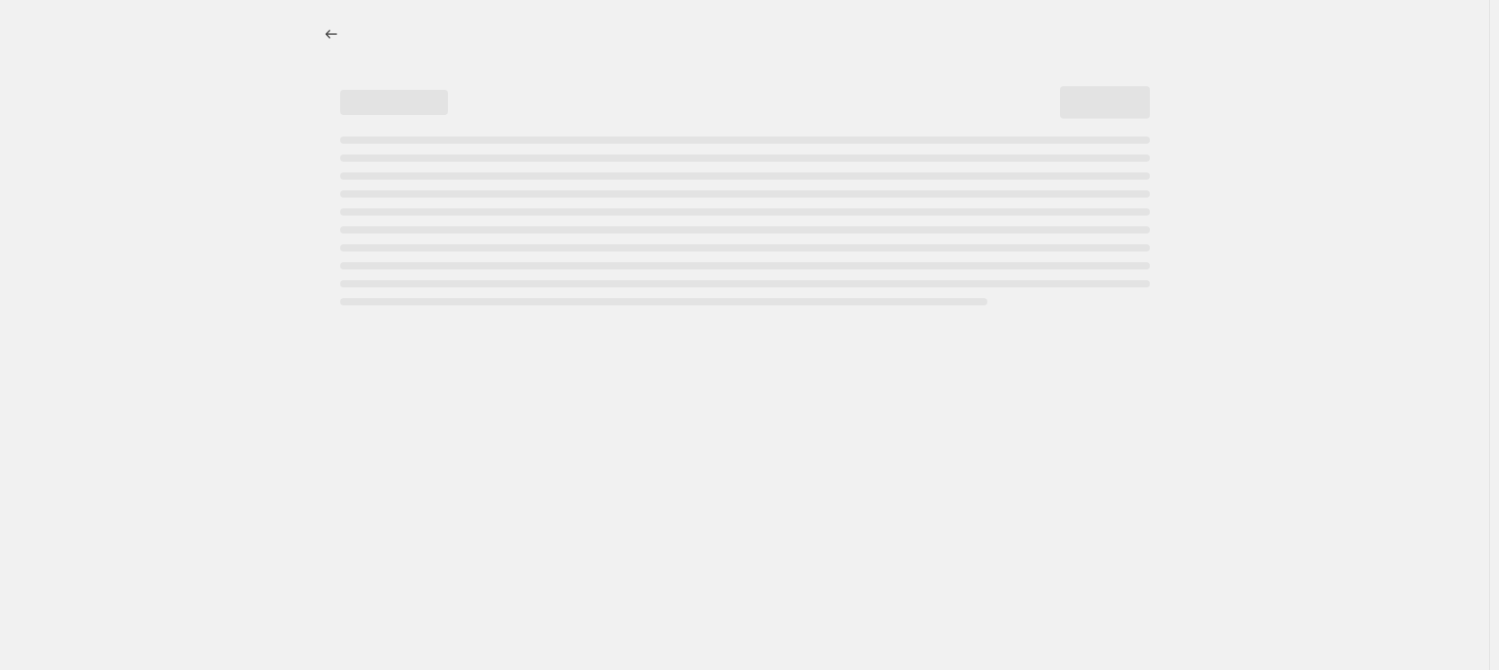
select select "percentage"
select select "collection"
select select "not_equal"
select select "collection"
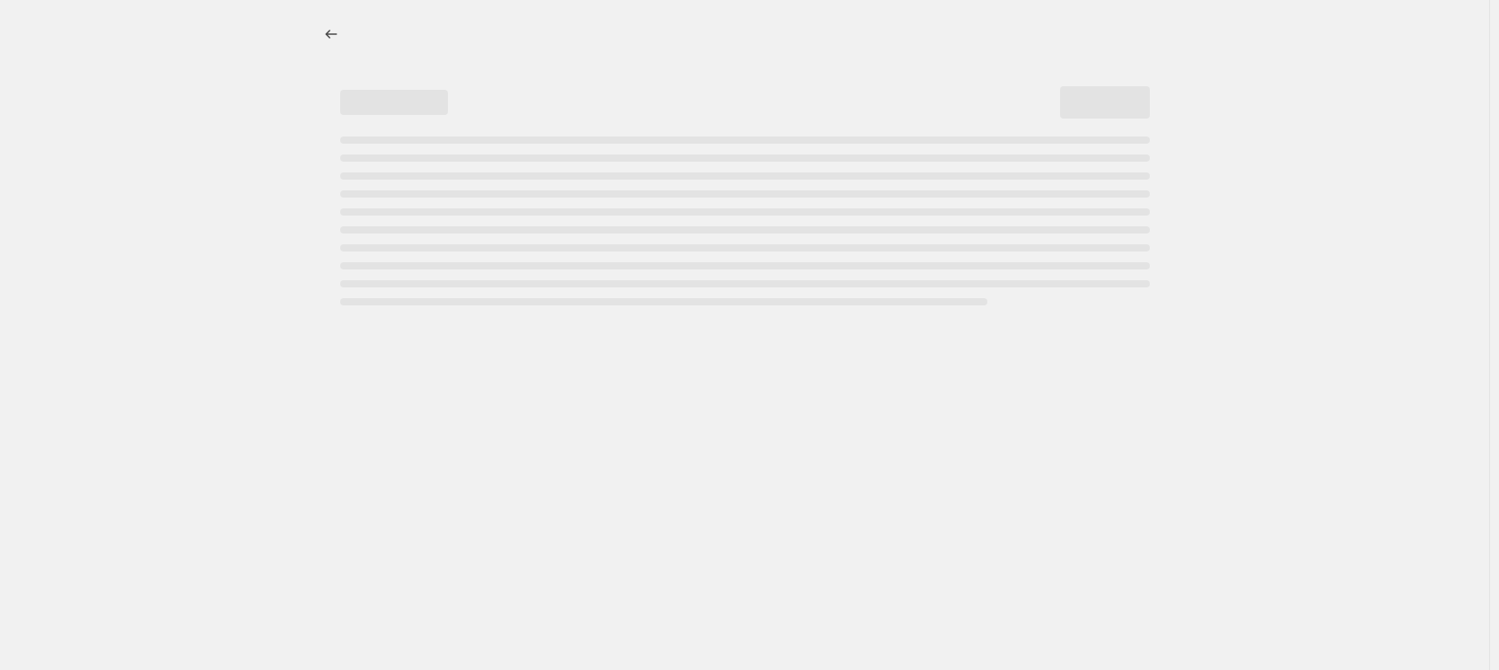
select select "not_equal"
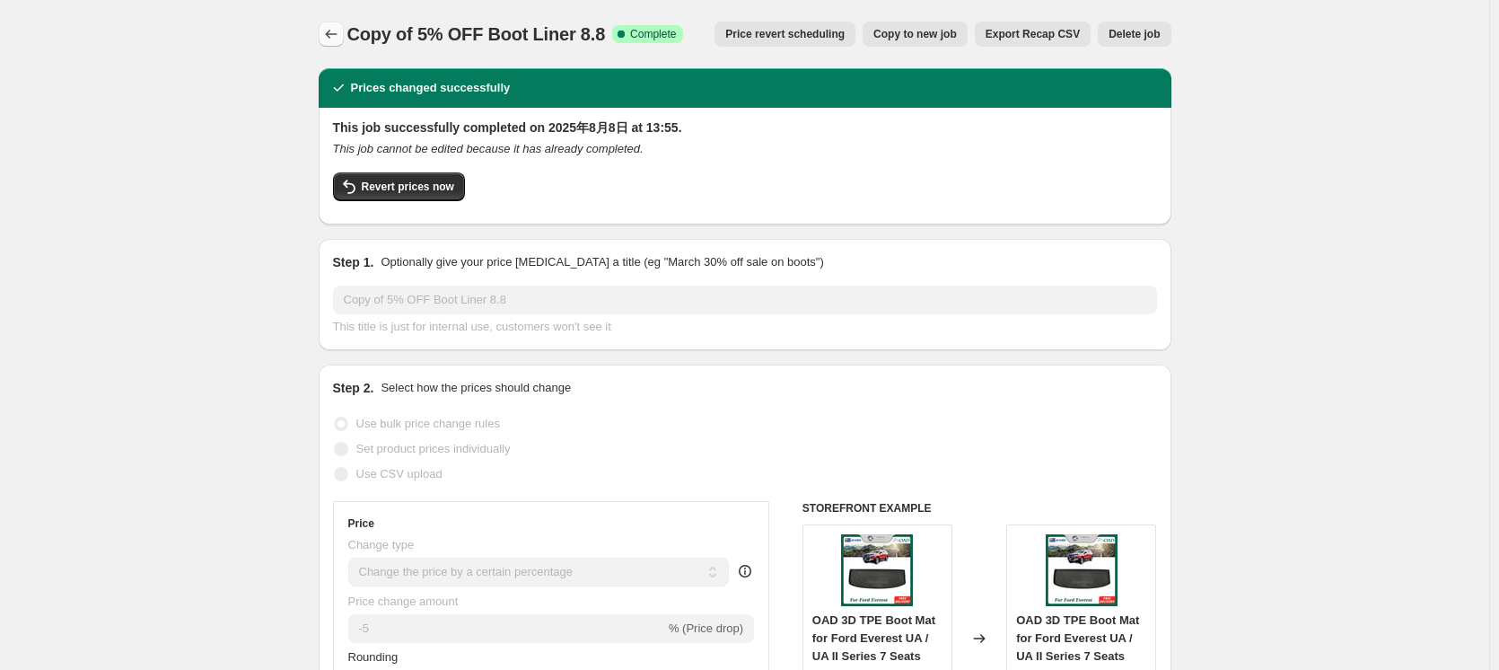
click at [332, 33] on icon "Price change jobs" at bounding box center [331, 34] width 18 height 18
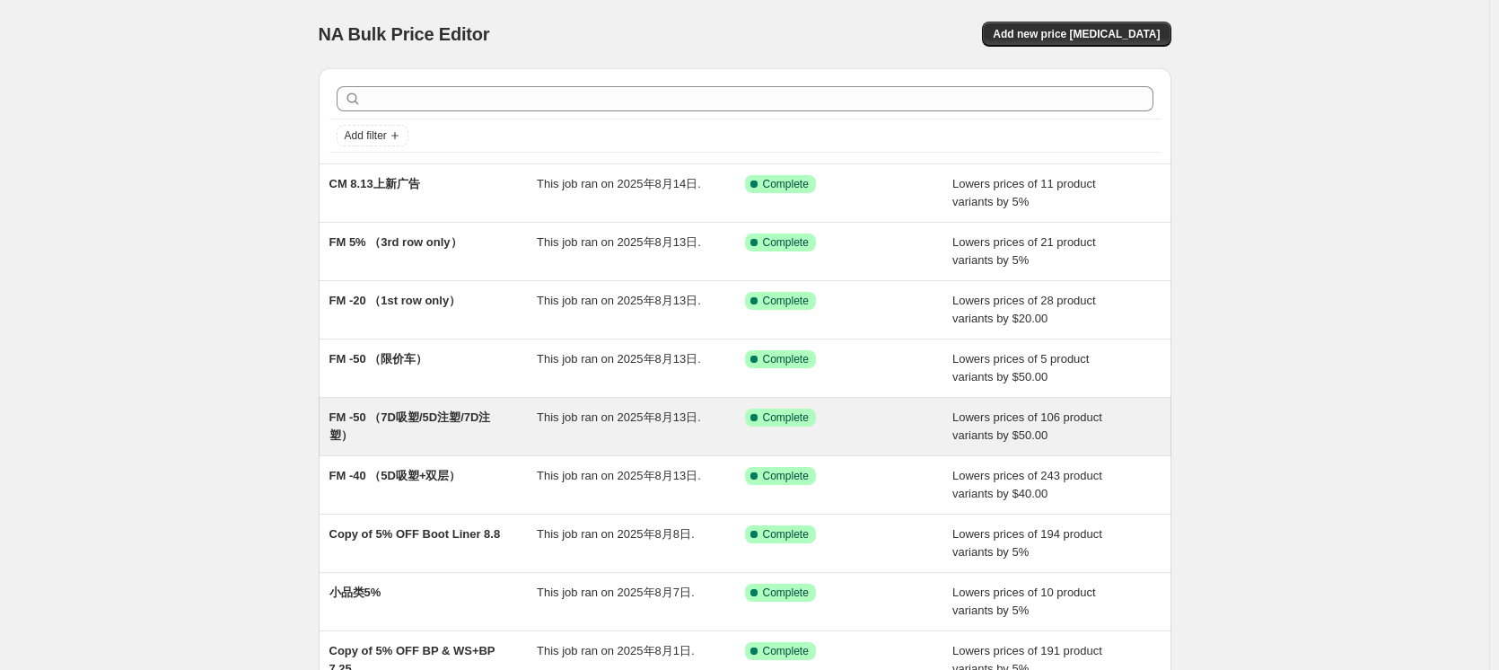
scroll to position [255, 0]
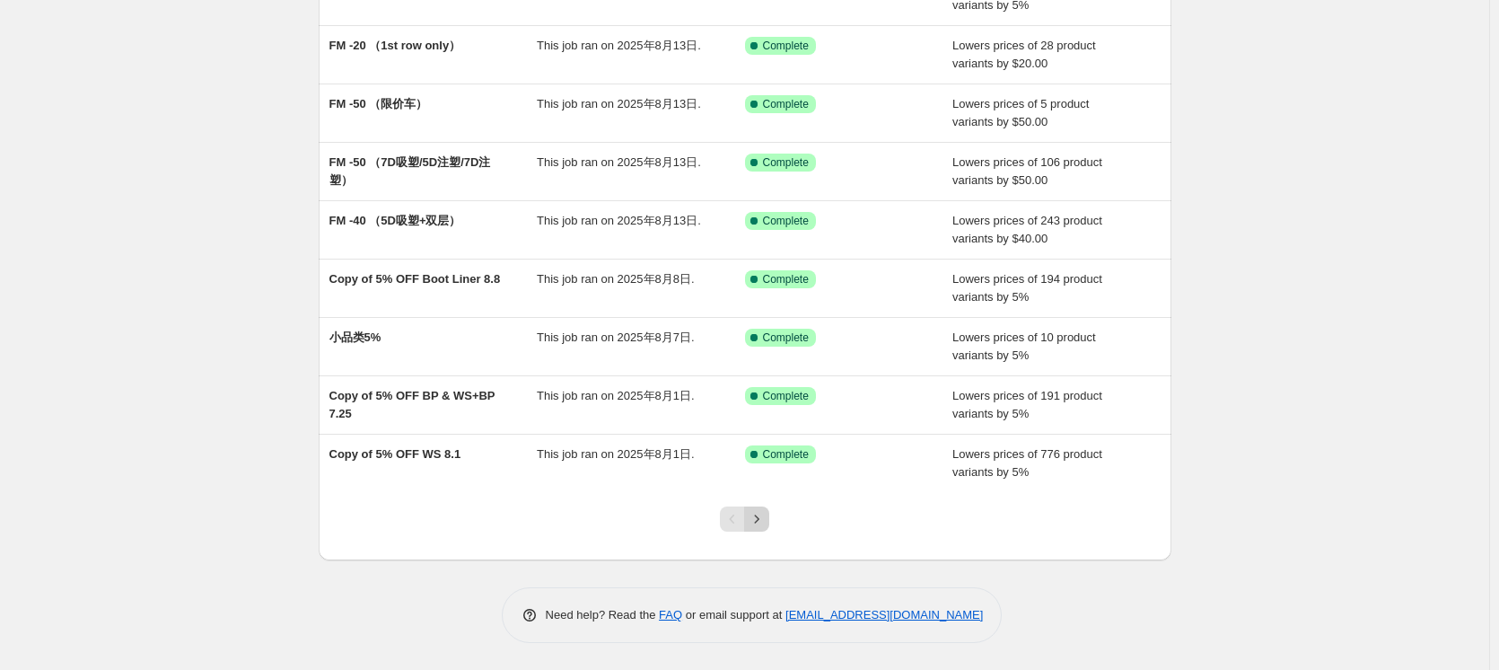
click at [761, 521] on icon "Next" at bounding box center [757, 519] width 18 height 18
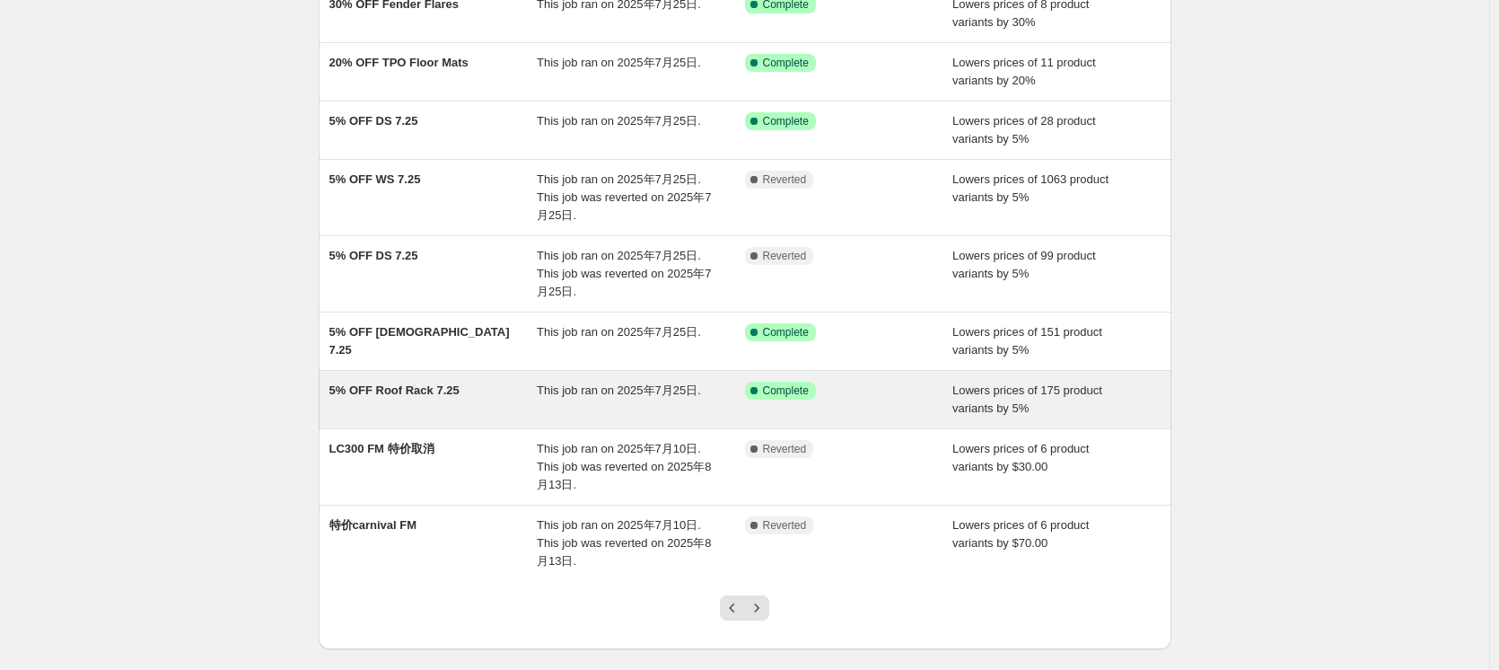
scroll to position [269, 0]
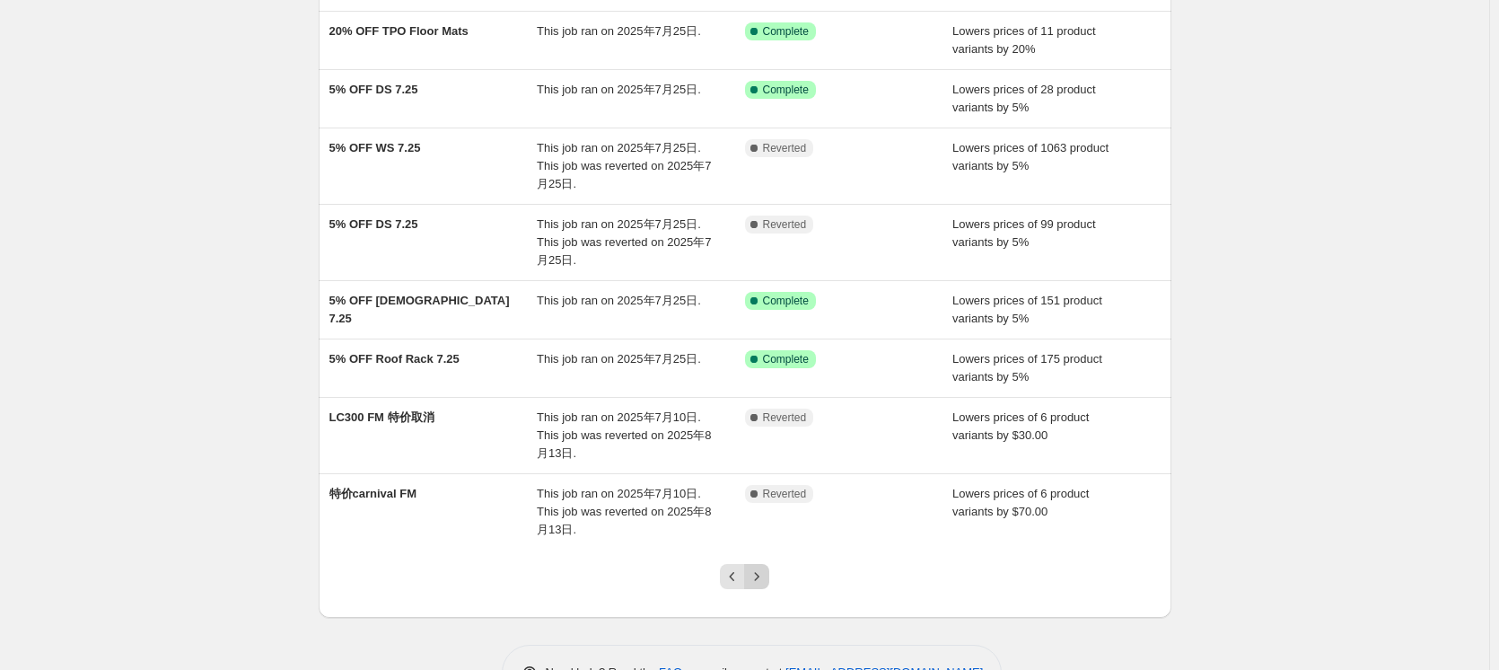
click at [762, 582] on icon "Next" at bounding box center [757, 576] width 18 height 18
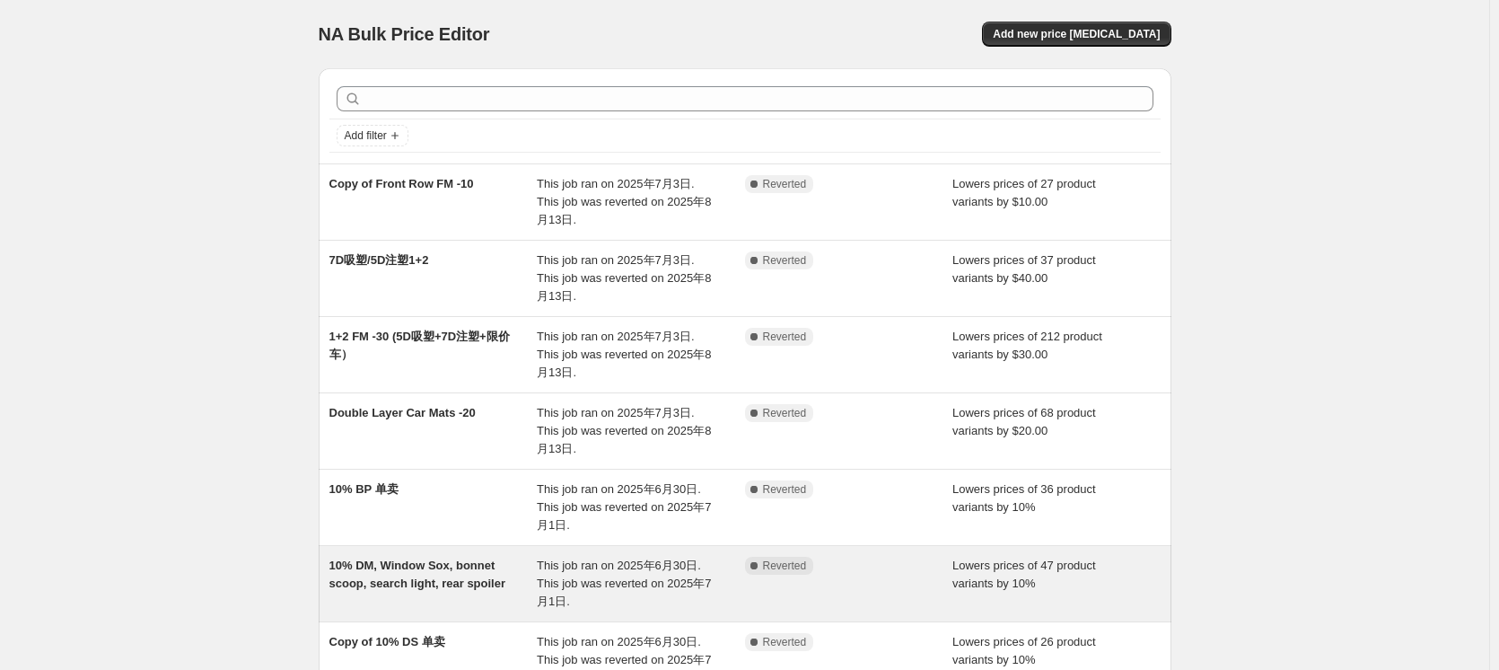
scroll to position [434, 0]
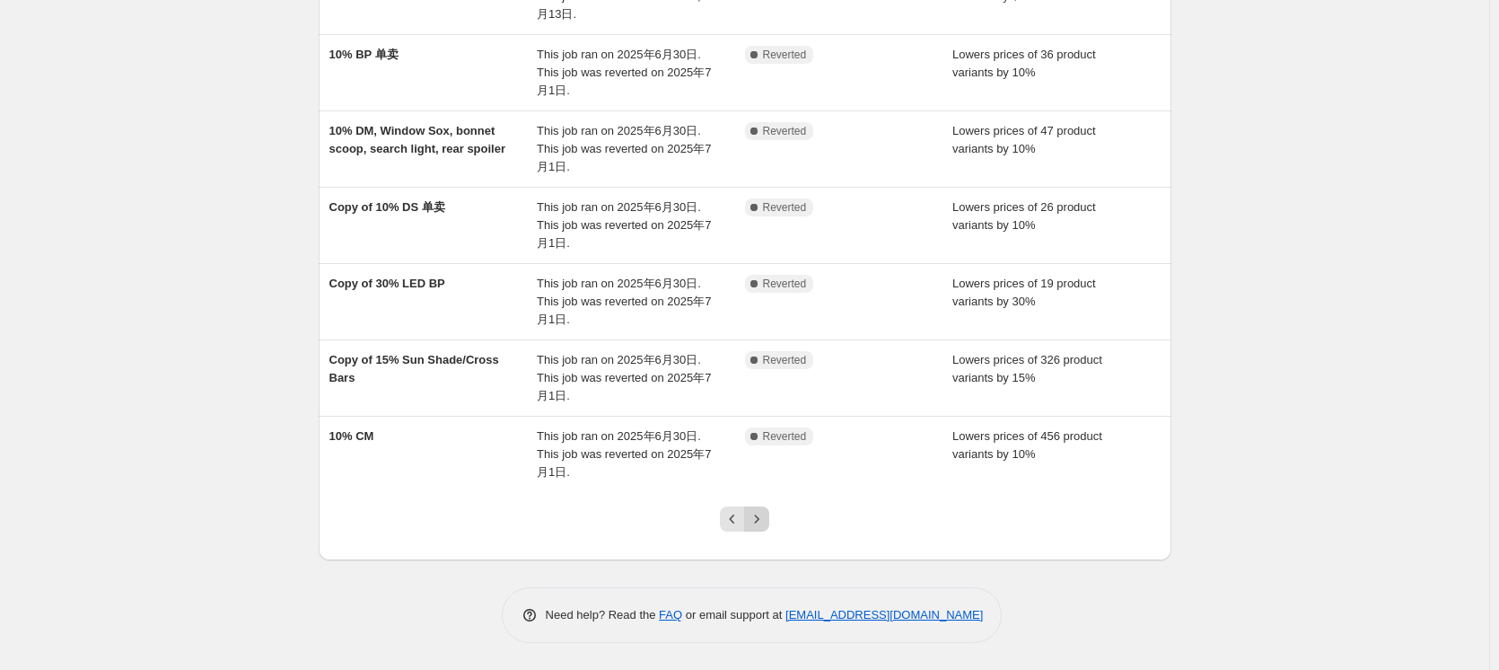
click at [765, 519] on icon "Next" at bounding box center [757, 519] width 18 height 18
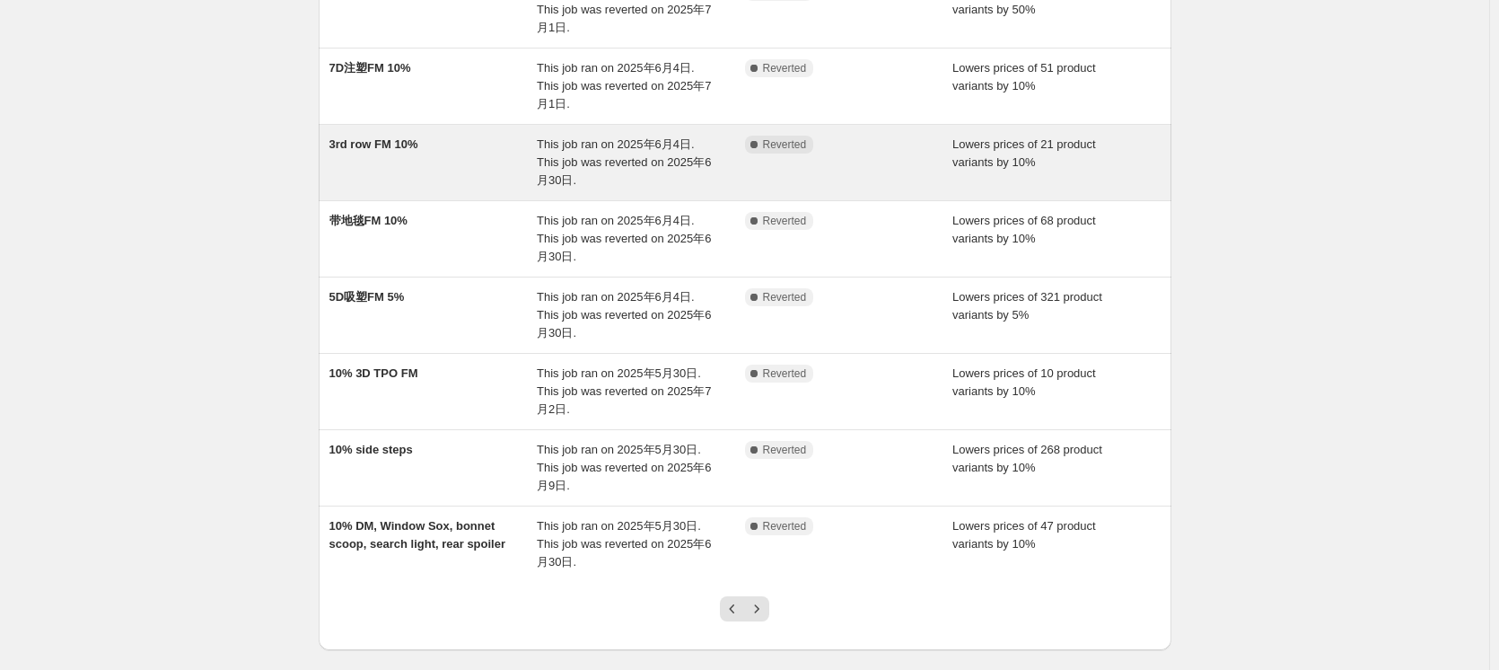
scroll to position [398, 0]
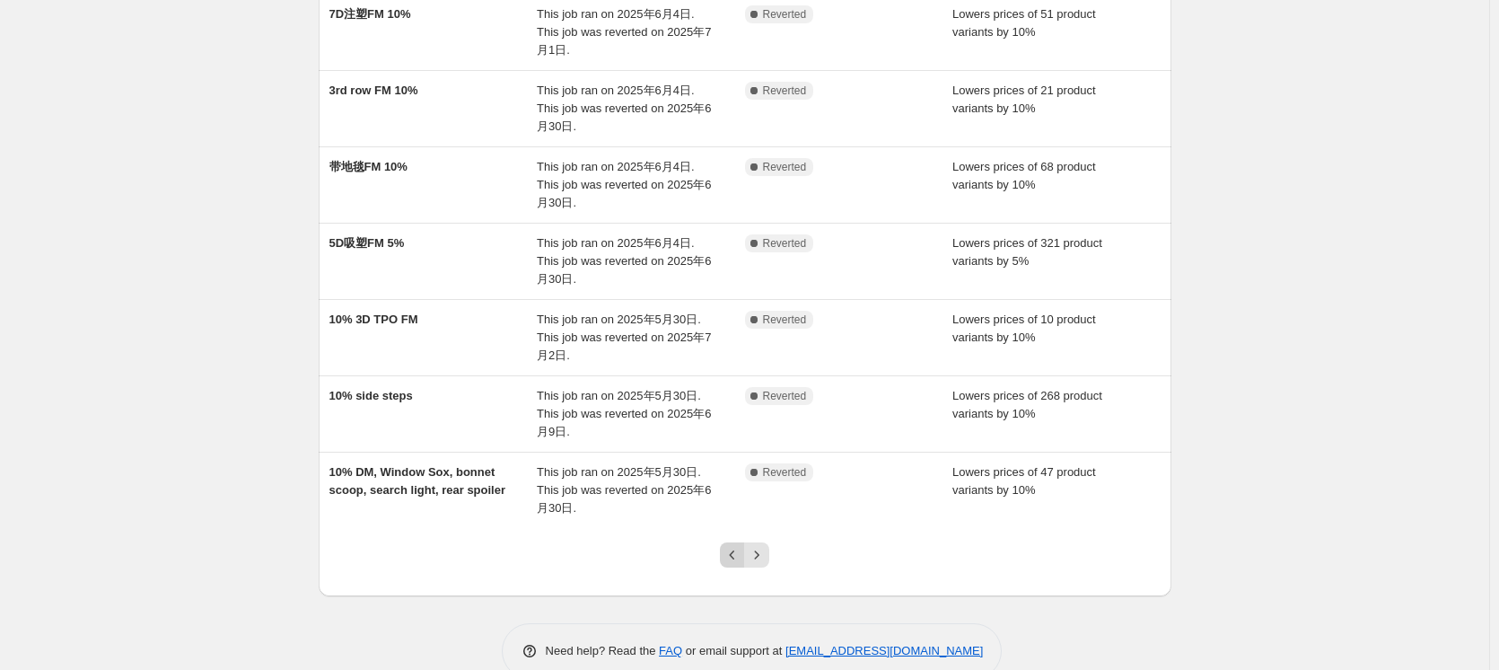
click at [735, 550] on icon "Previous" at bounding box center [732, 554] width 5 height 9
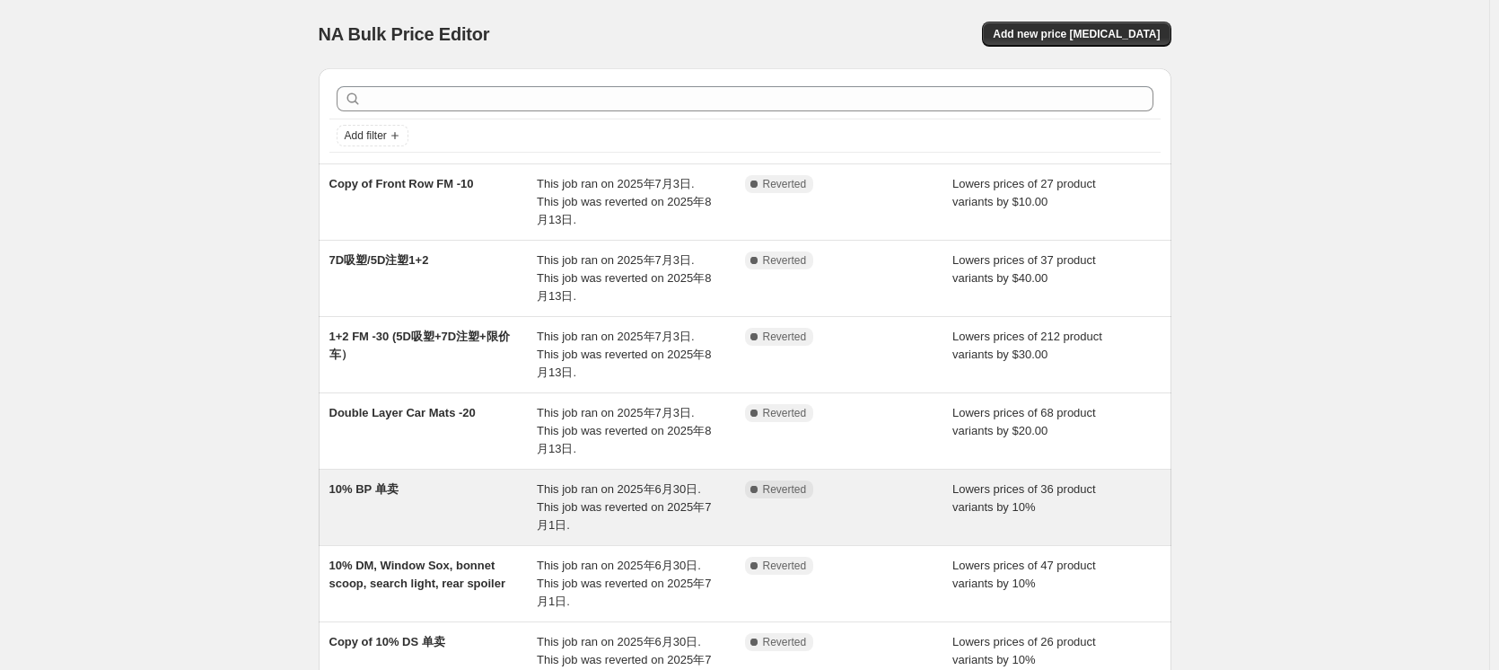
scroll to position [434, 0]
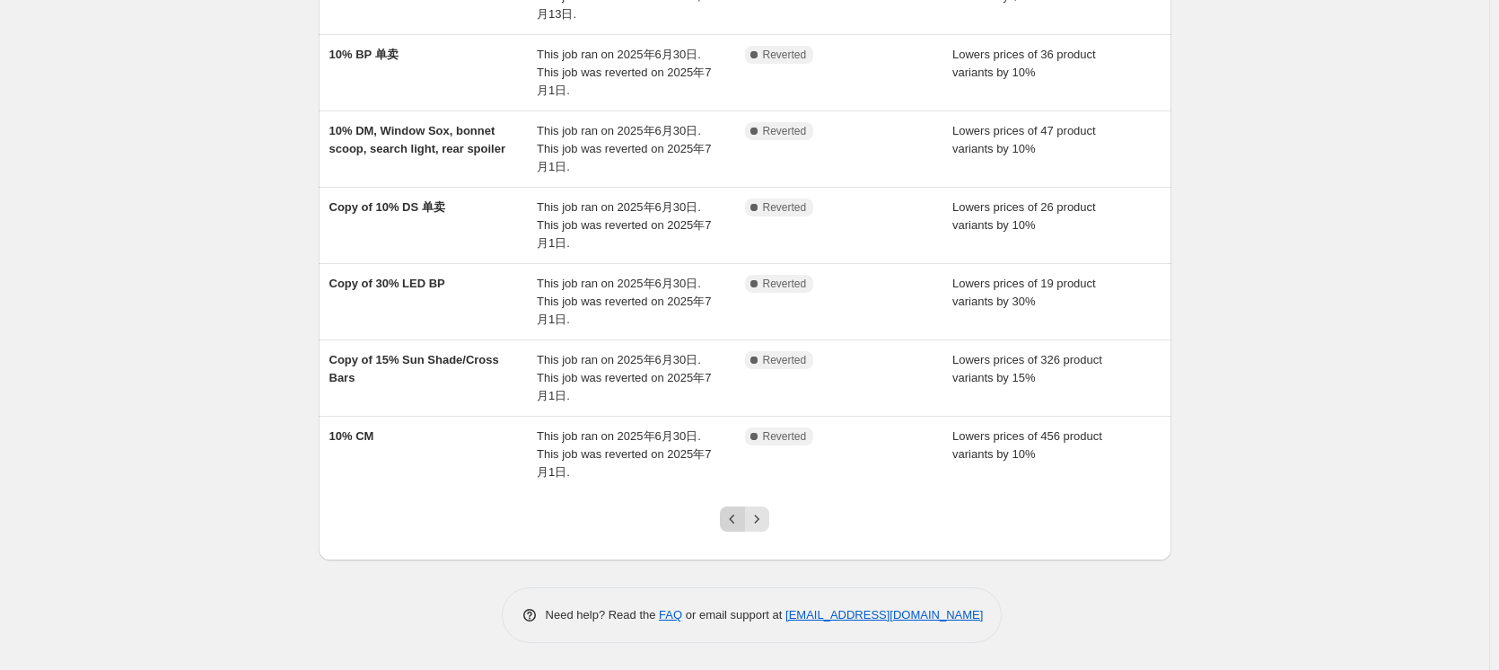
click at [733, 526] on icon "Previous" at bounding box center [732, 519] width 18 height 18
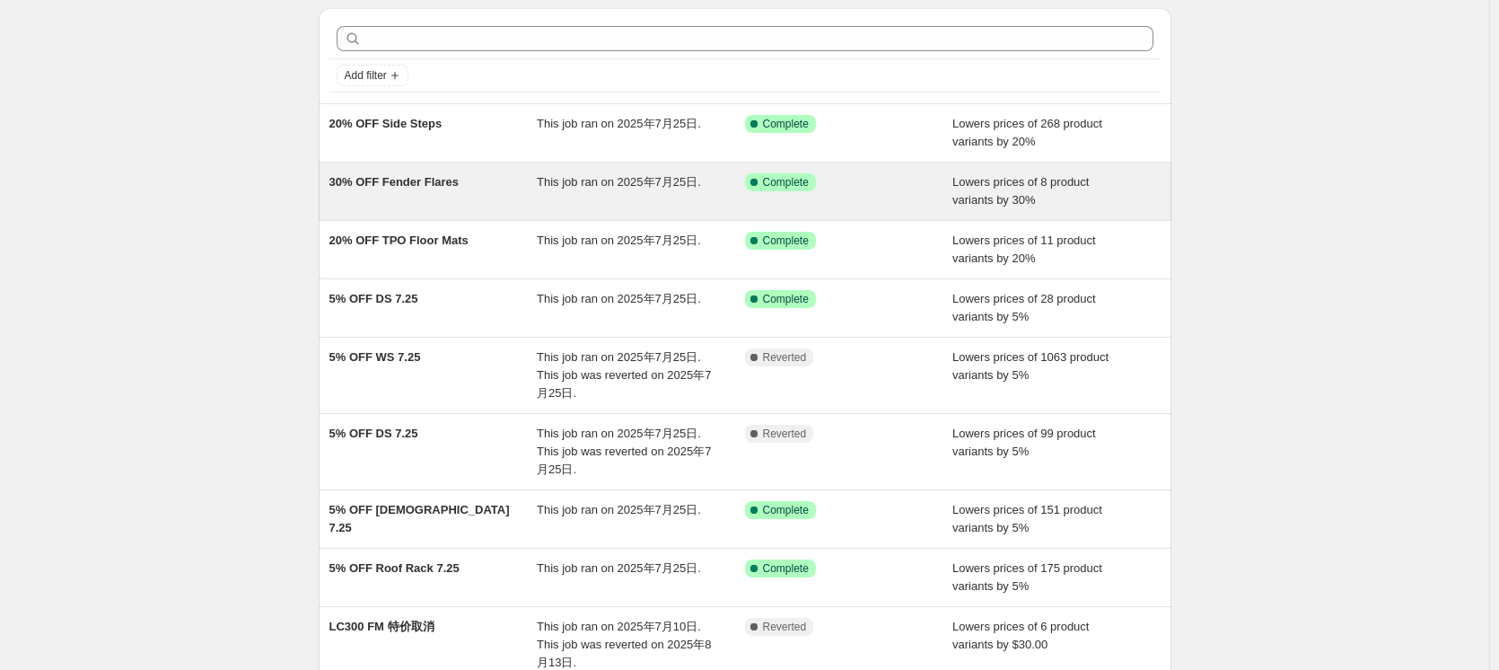
scroll to position [90, 0]
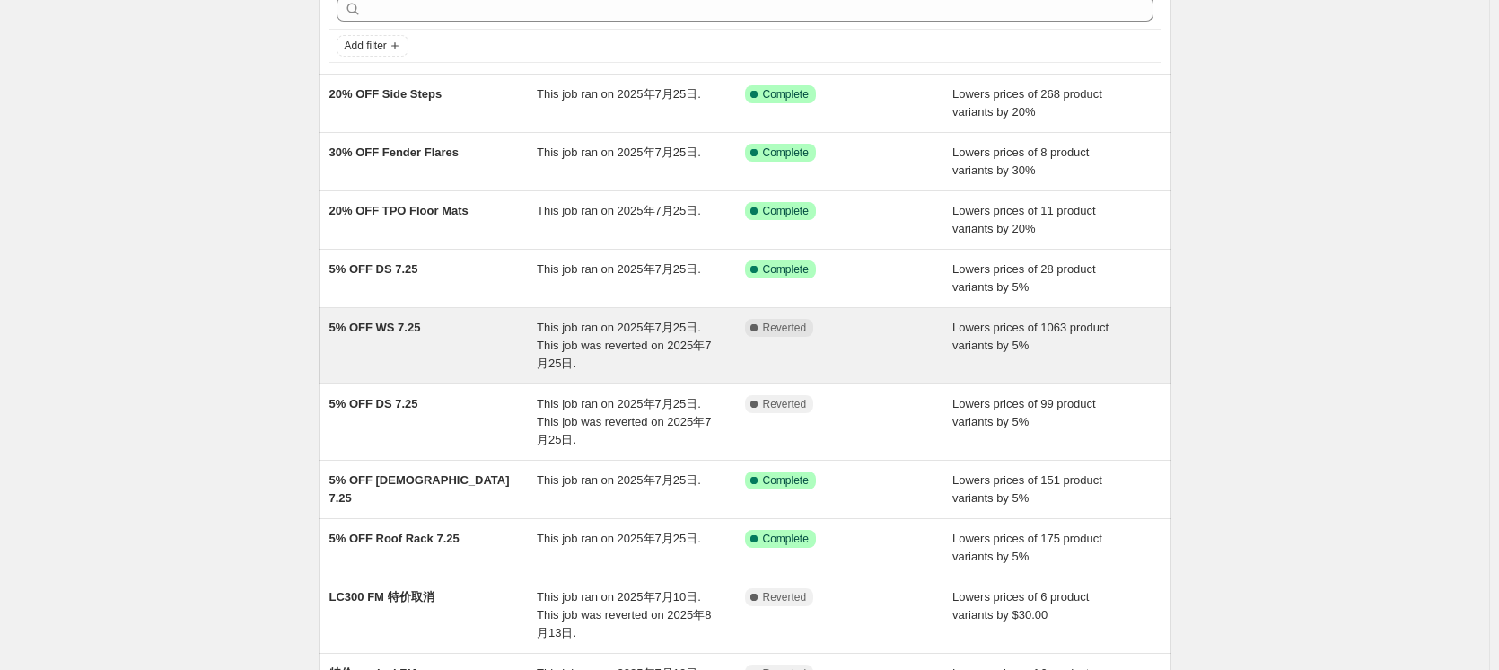
click at [471, 328] on div "5% OFF WS 7.25" at bounding box center [433, 346] width 208 height 54
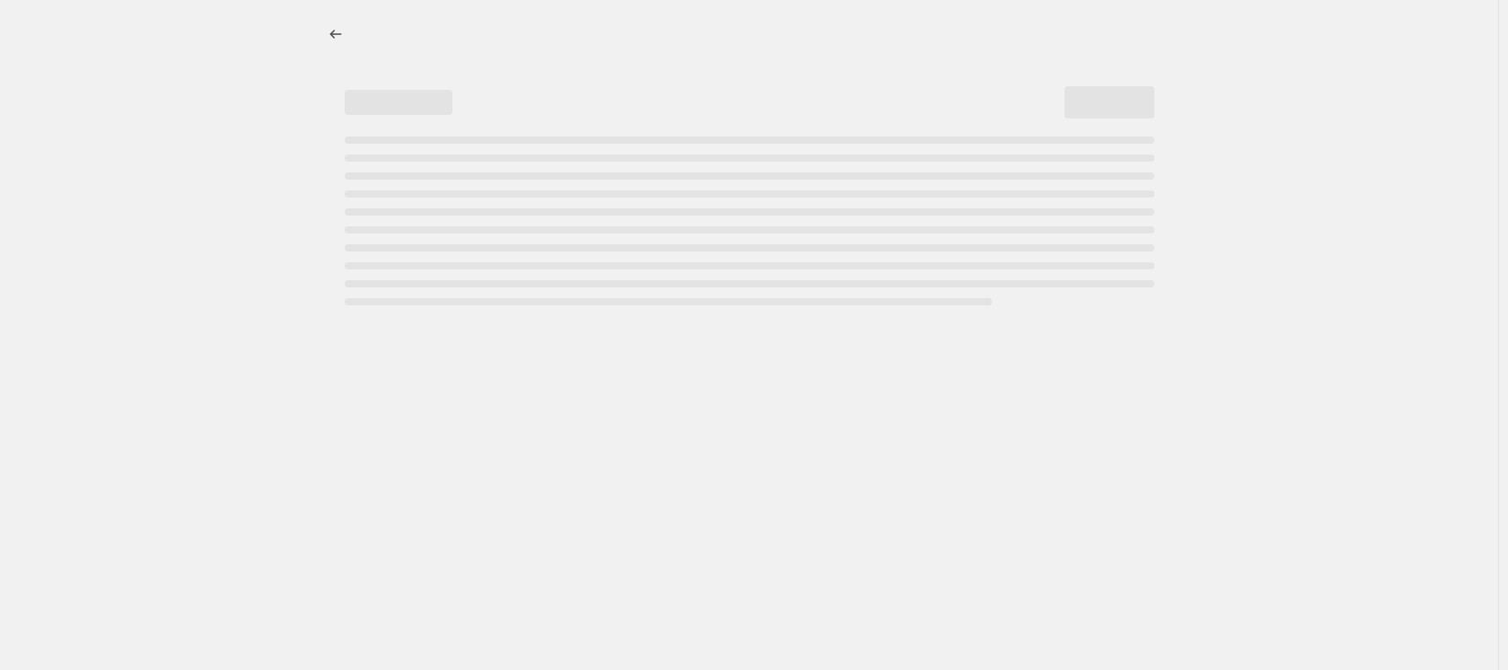
select select "percentage"
select select "collection"
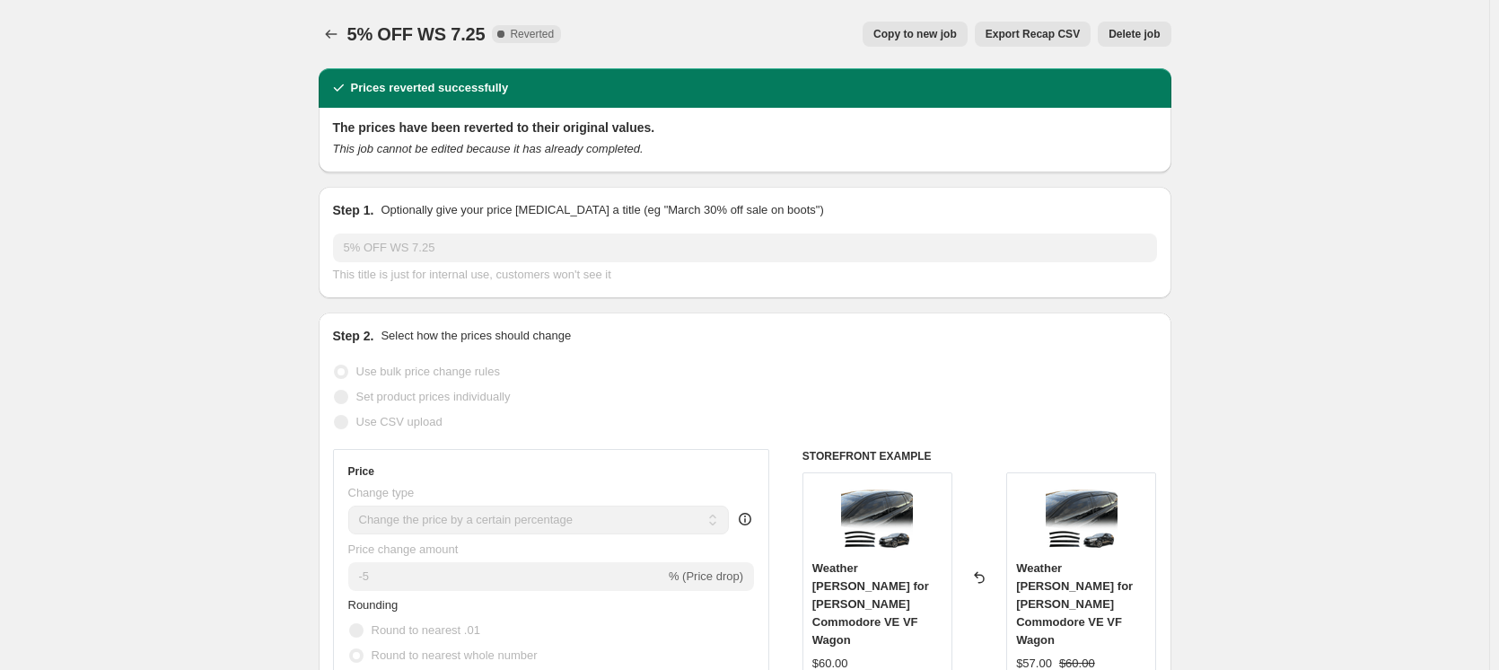
click at [1145, 39] on span "Delete job" at bounding box center [1133, 34] width 51 height 14
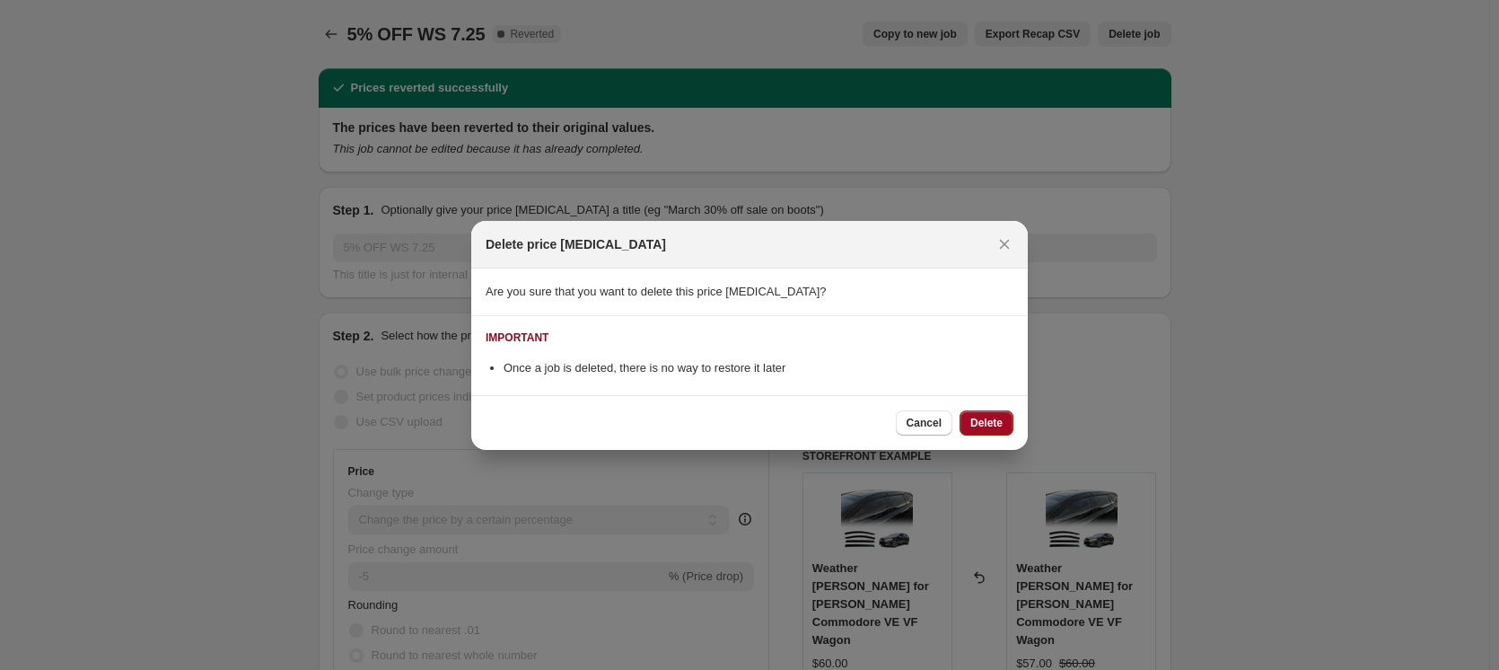
click at [993, 425] on span "Delete" at bounding box center [986, 423] width 32 height 14
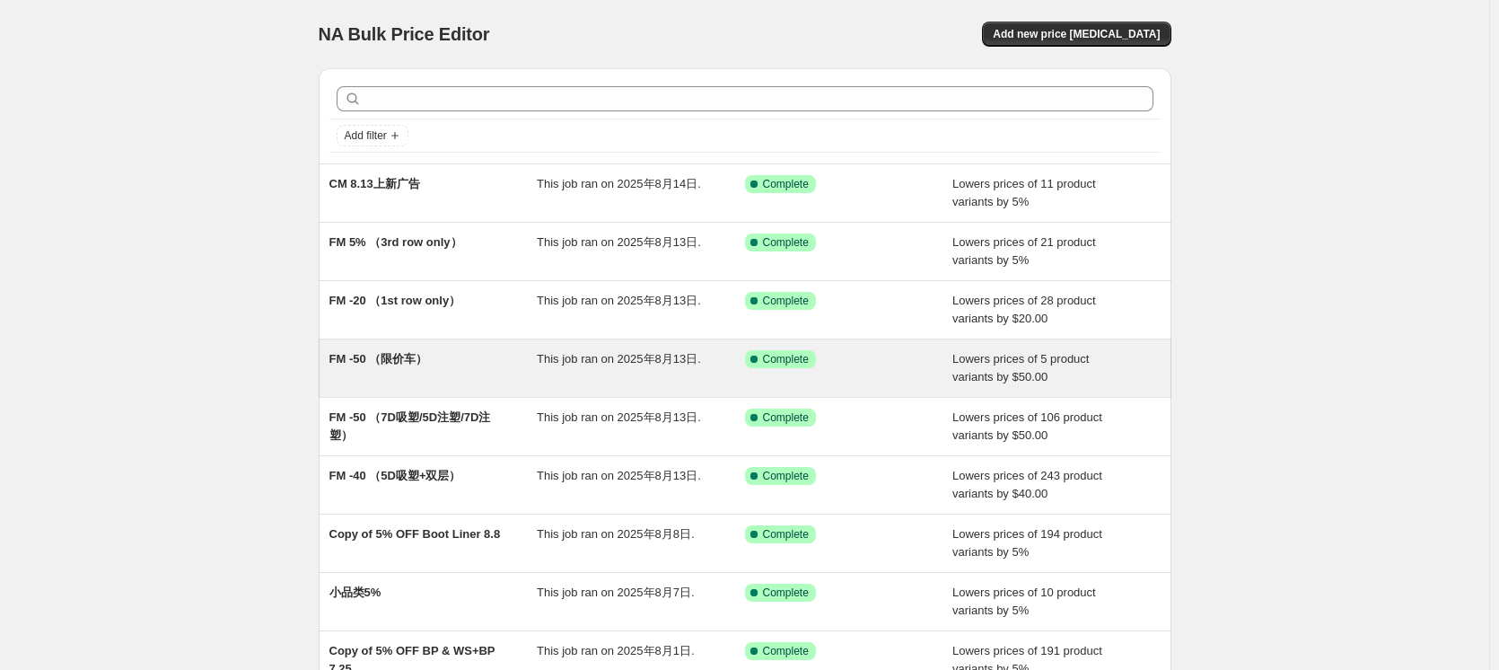
scroll to position [255, 0]
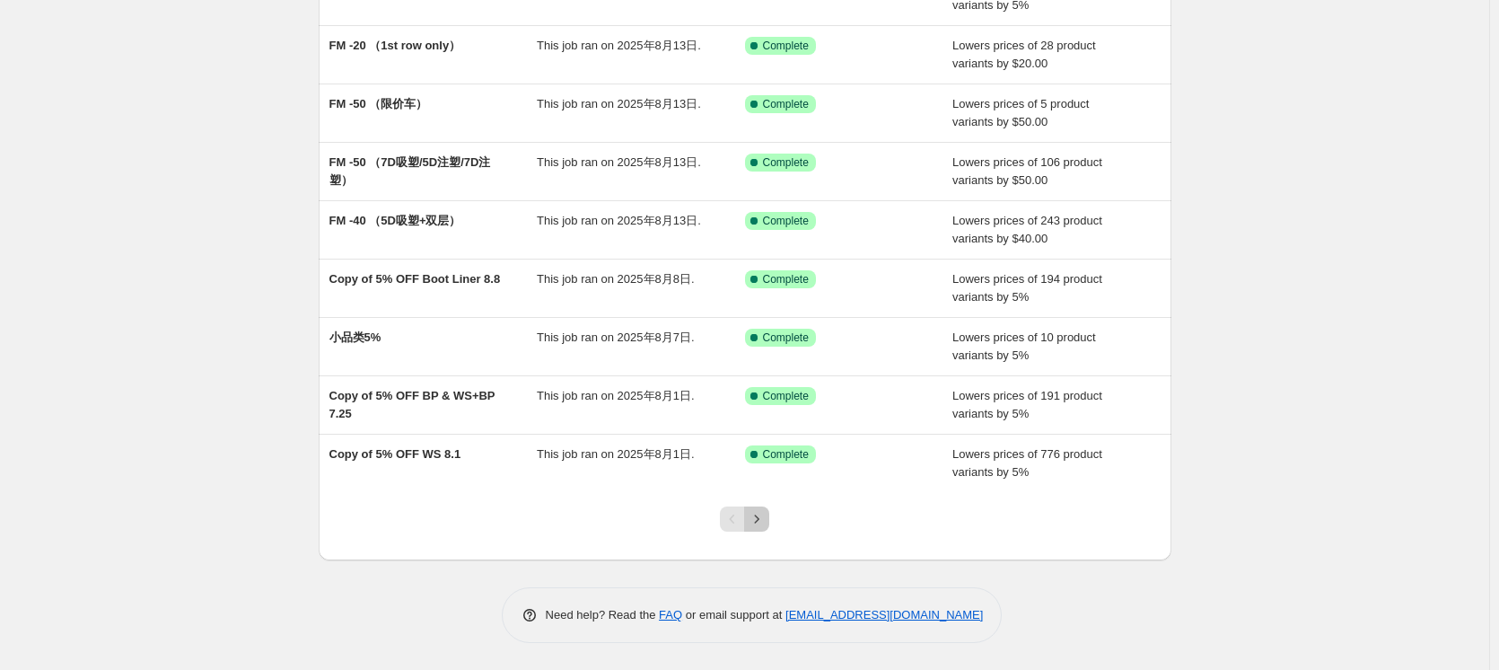
click at [762, 525] on icon "Next" at bounding box center [757, 519] width 18 height 18
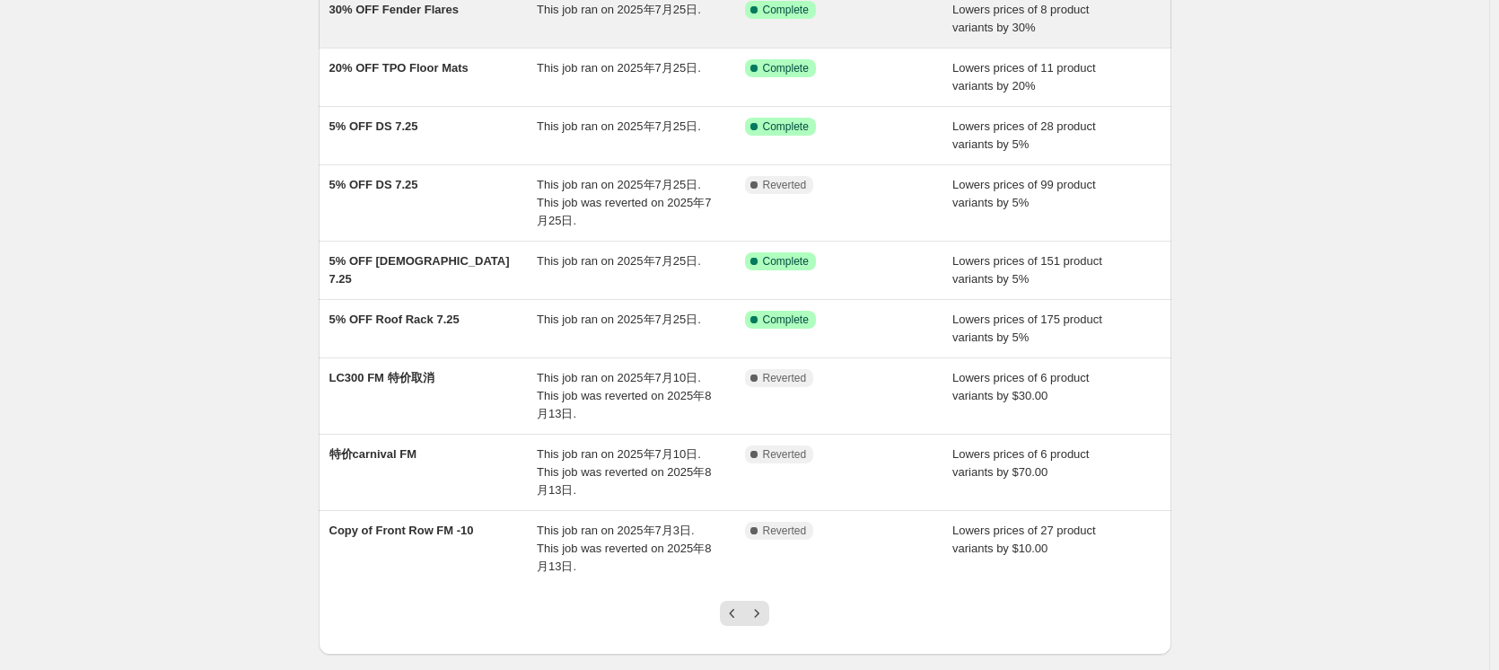
scroll to position [147, 0]
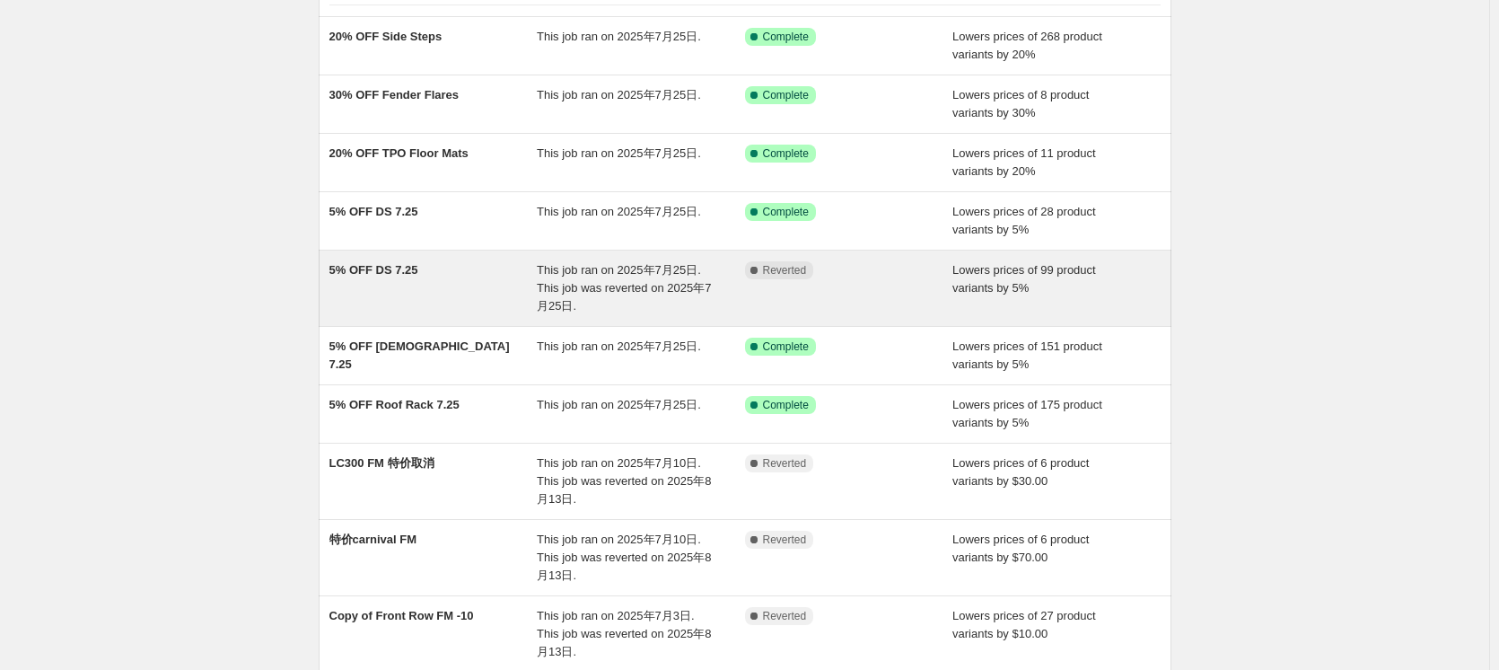
click at [896, 309] on div "Complete Reverted" at bounding box center [849, 288] width 208 height 54
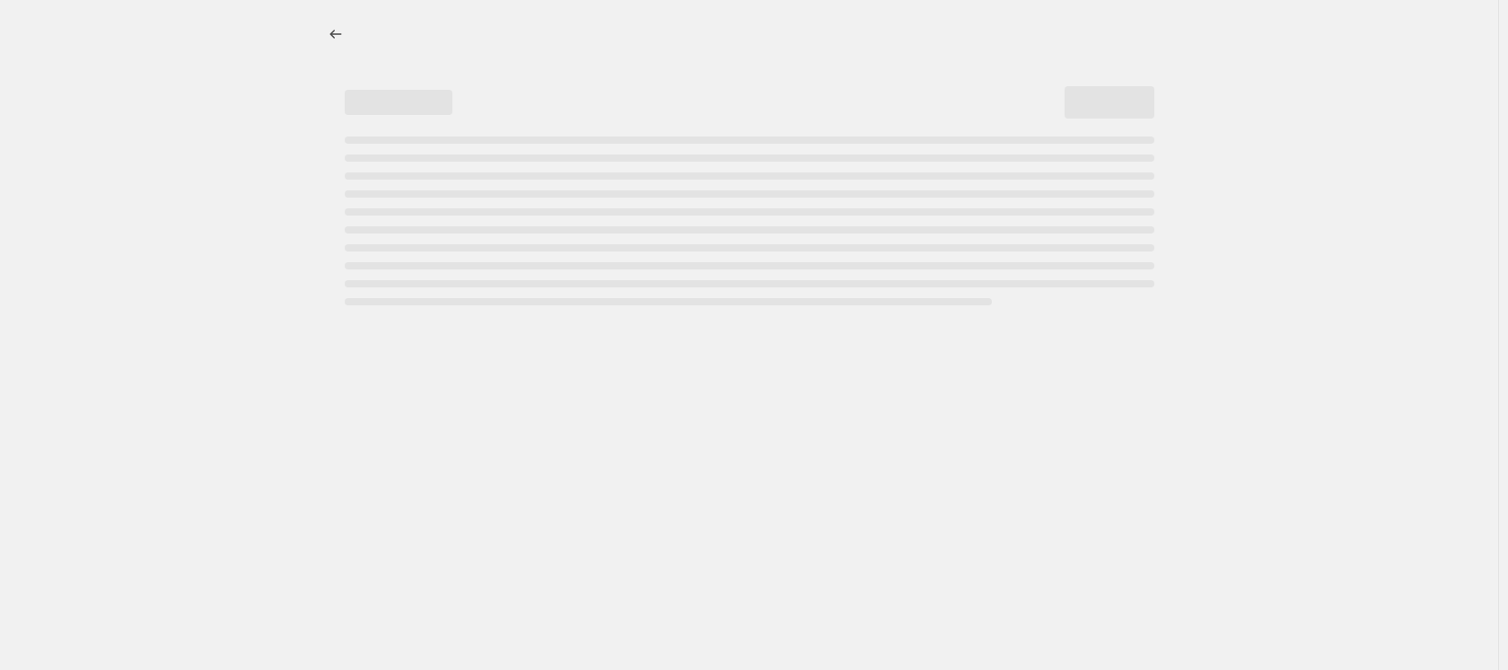
select select "percentage"
select select "collection"
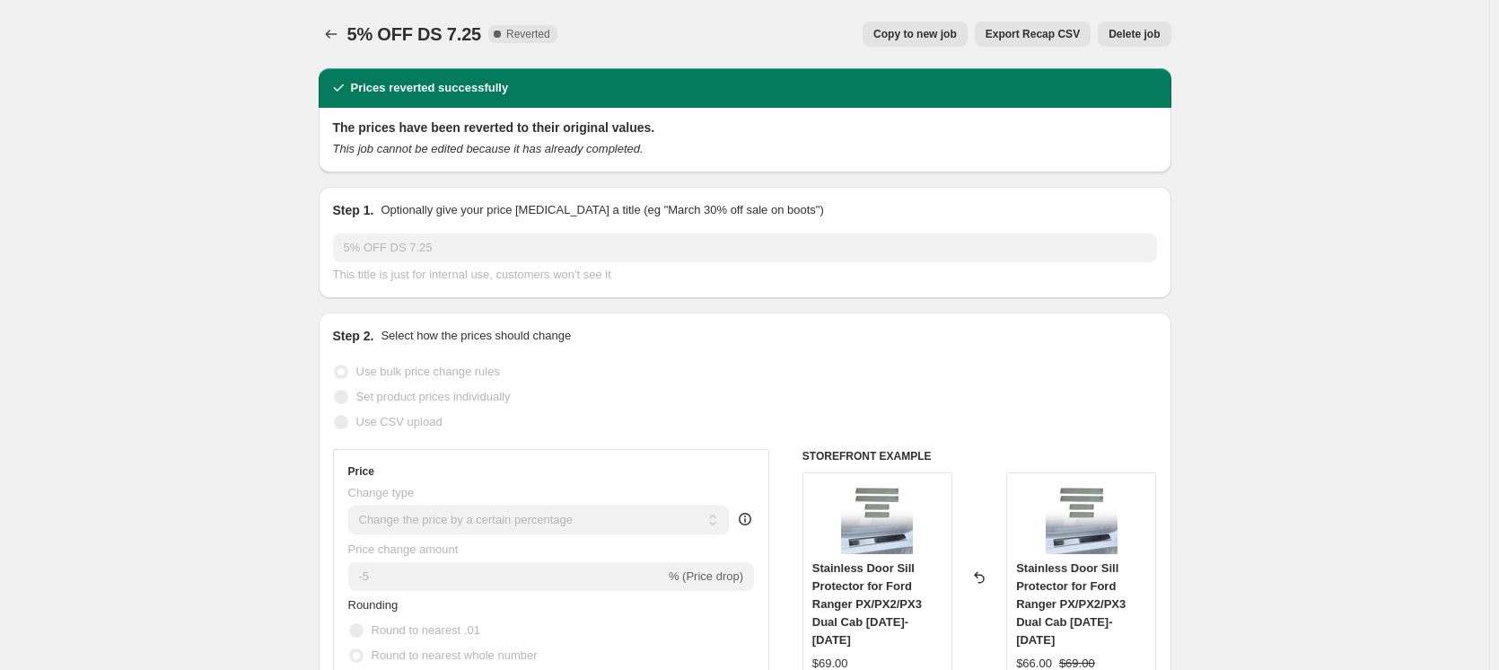
click at [1142, 35] on span "Delete job" at bounding box center [1133, 34] width 51 height 14
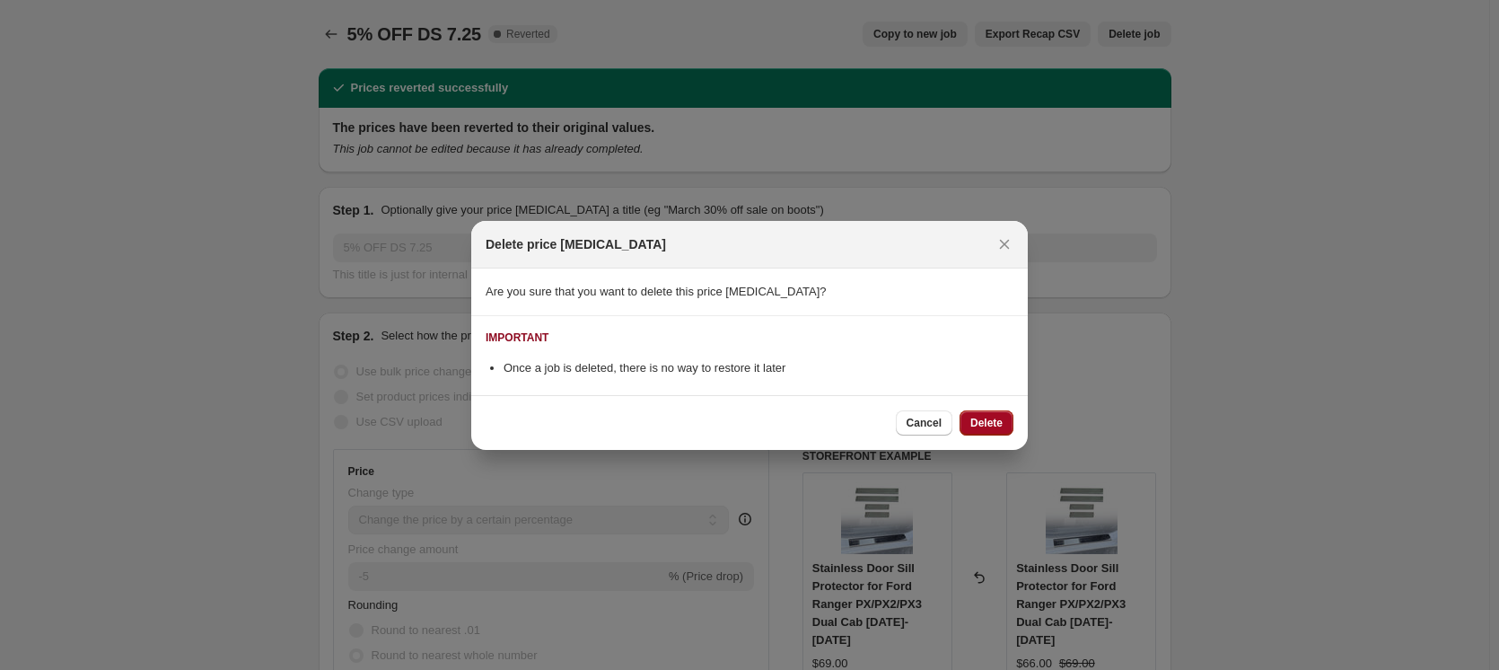
click at [988, 421] on span "Delete" at bounding box center [986, 423] width 32 height 14
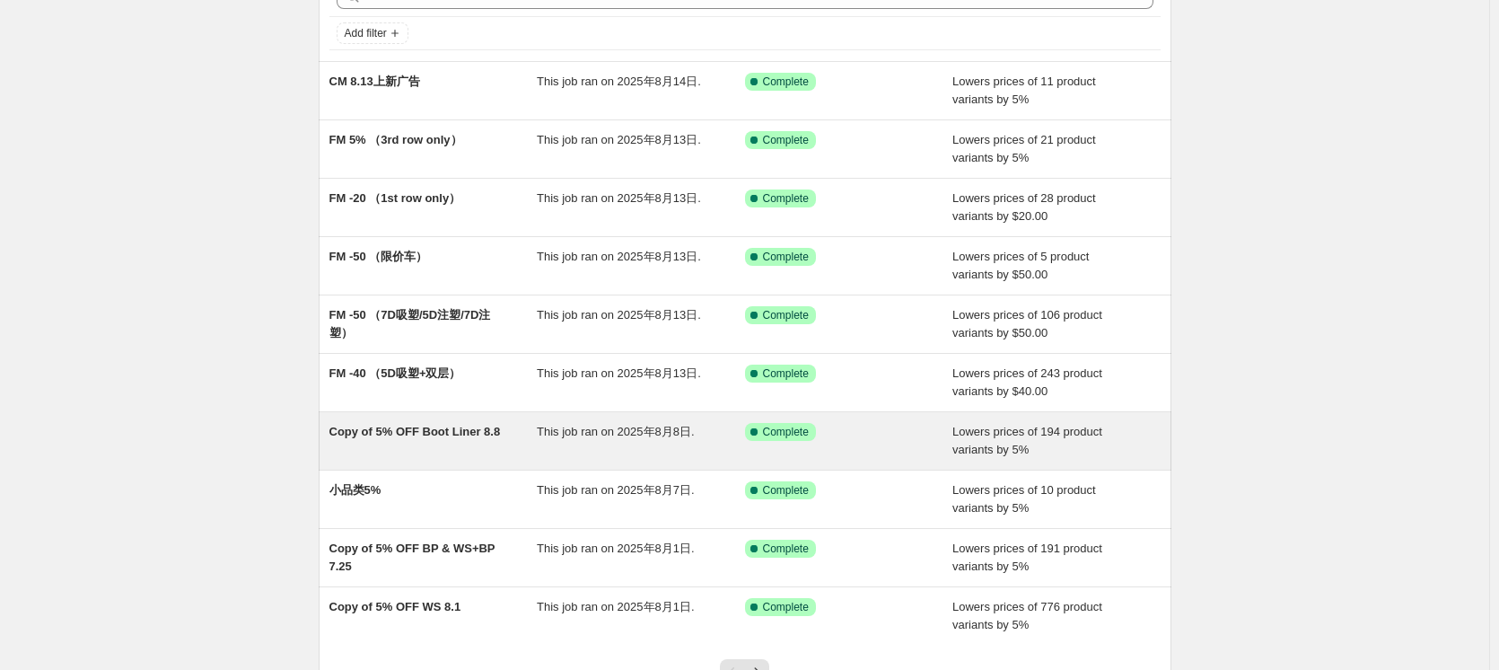
scroll to position [255, 0]
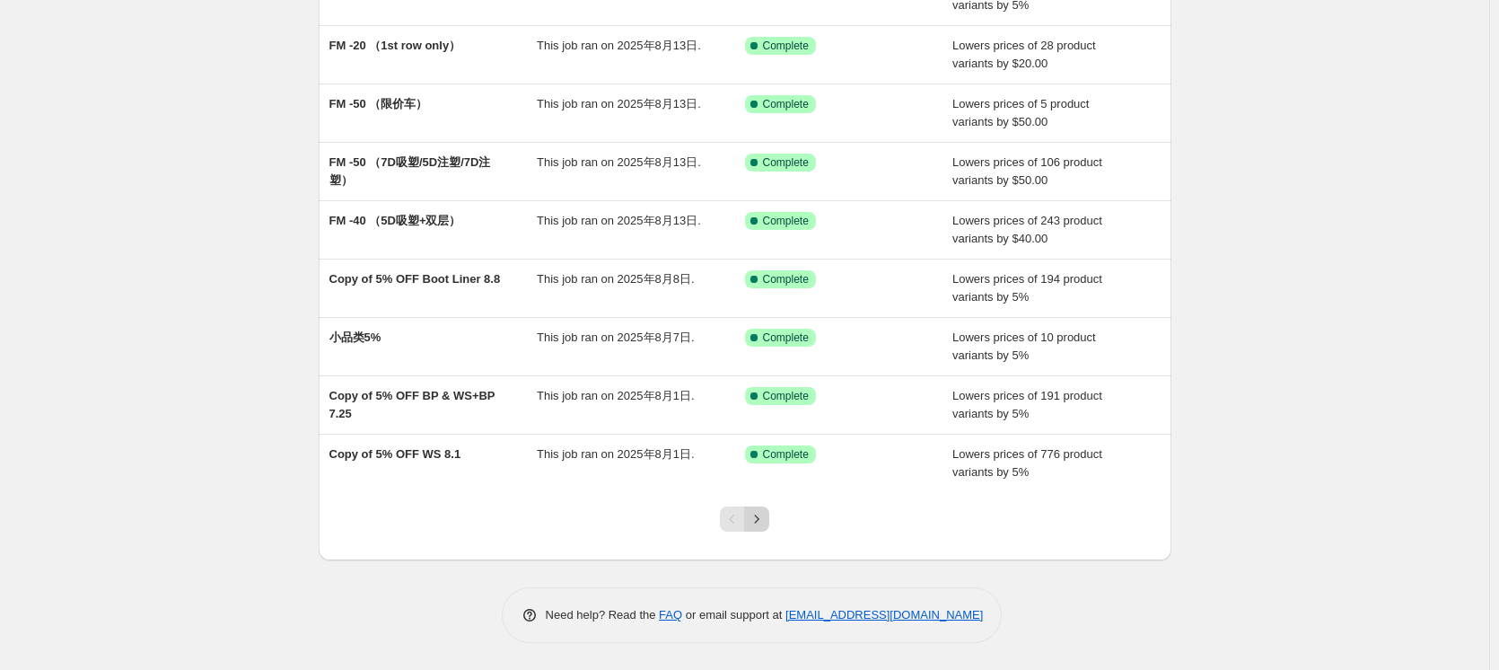
click at [759, 515] on icon "Next" at bounding box center [757, 519] width 18 height 18
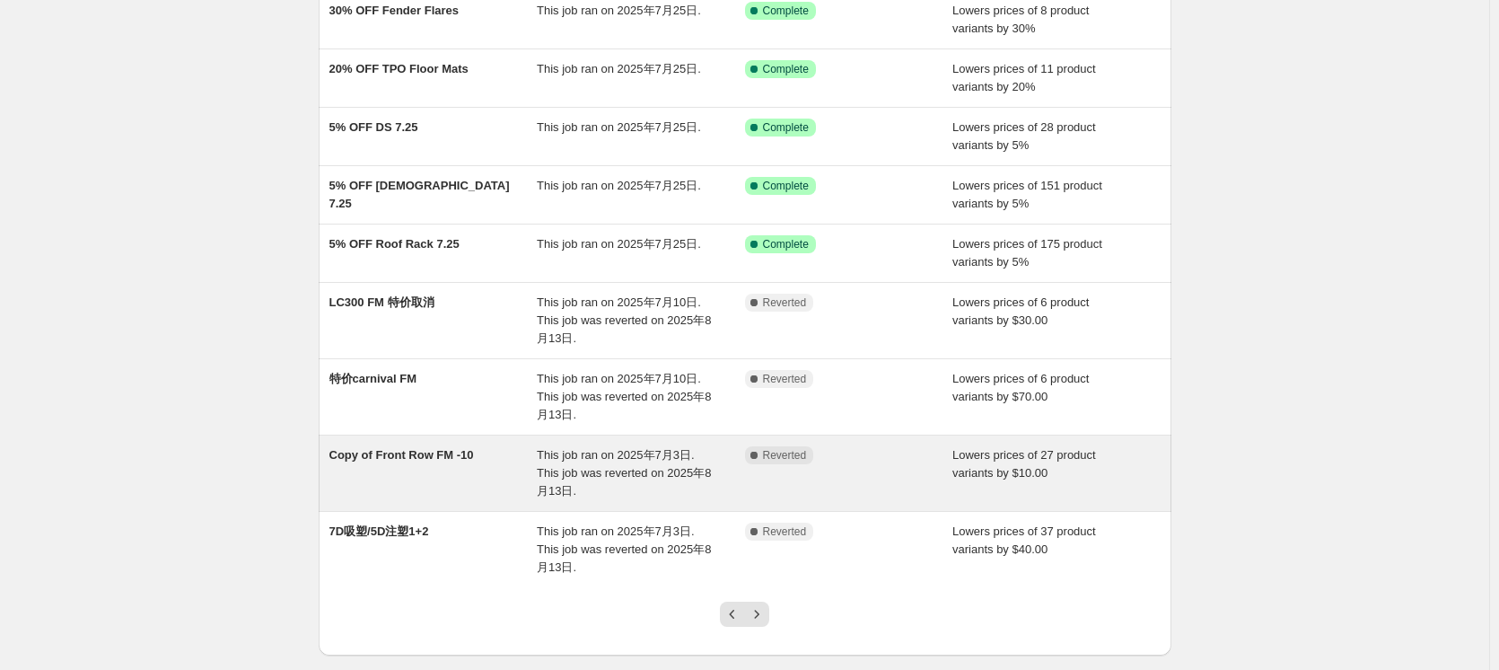
scroll to position [269, 0]
